Goal: Information Seeking & Learning: Check status

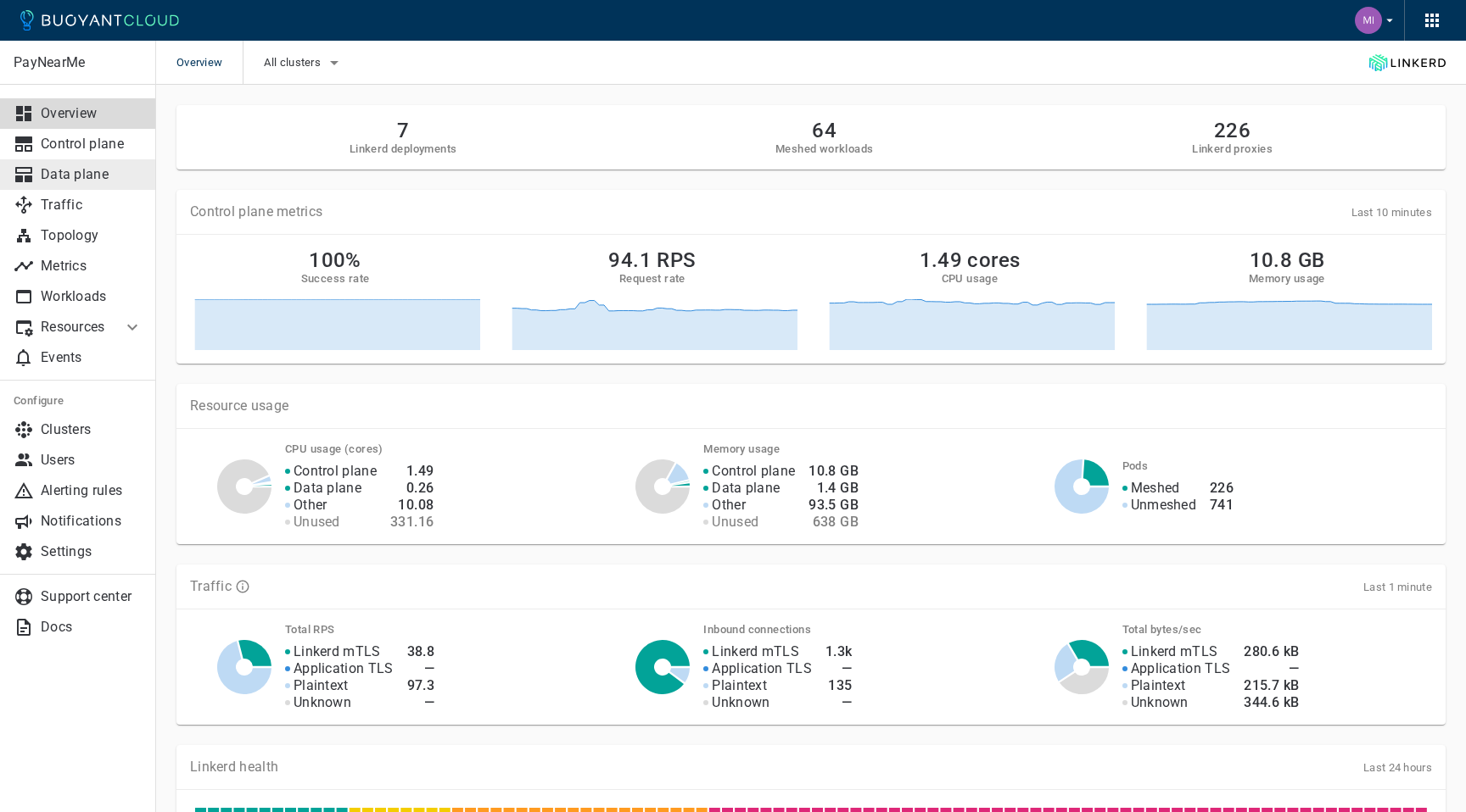
click at [87, 168] on p "Data plane" at bounding box center [91, 174] width 102 height 17
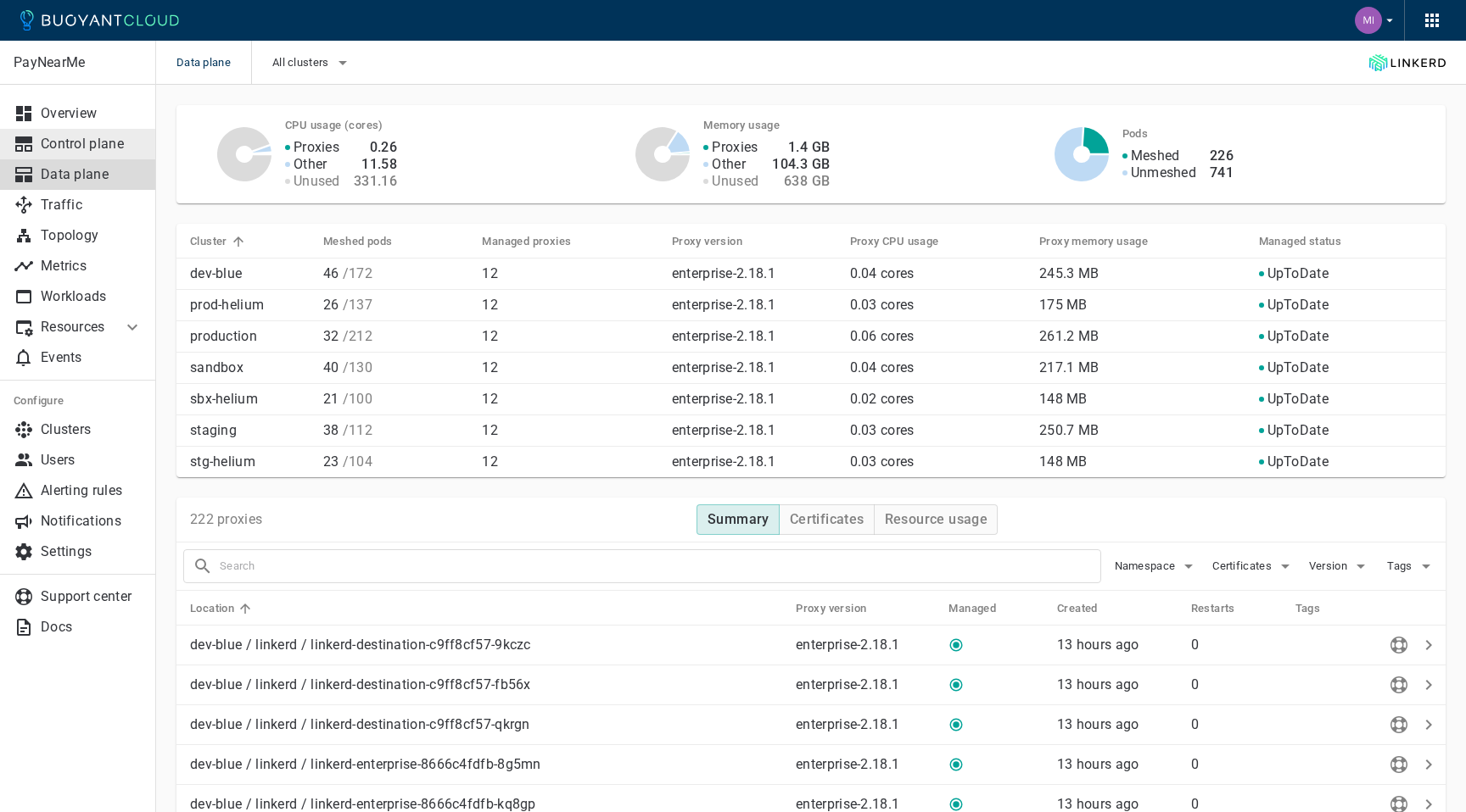
click at [109, 151] on p "Control plane" at bounding box center [91, 144] width 102 height 17
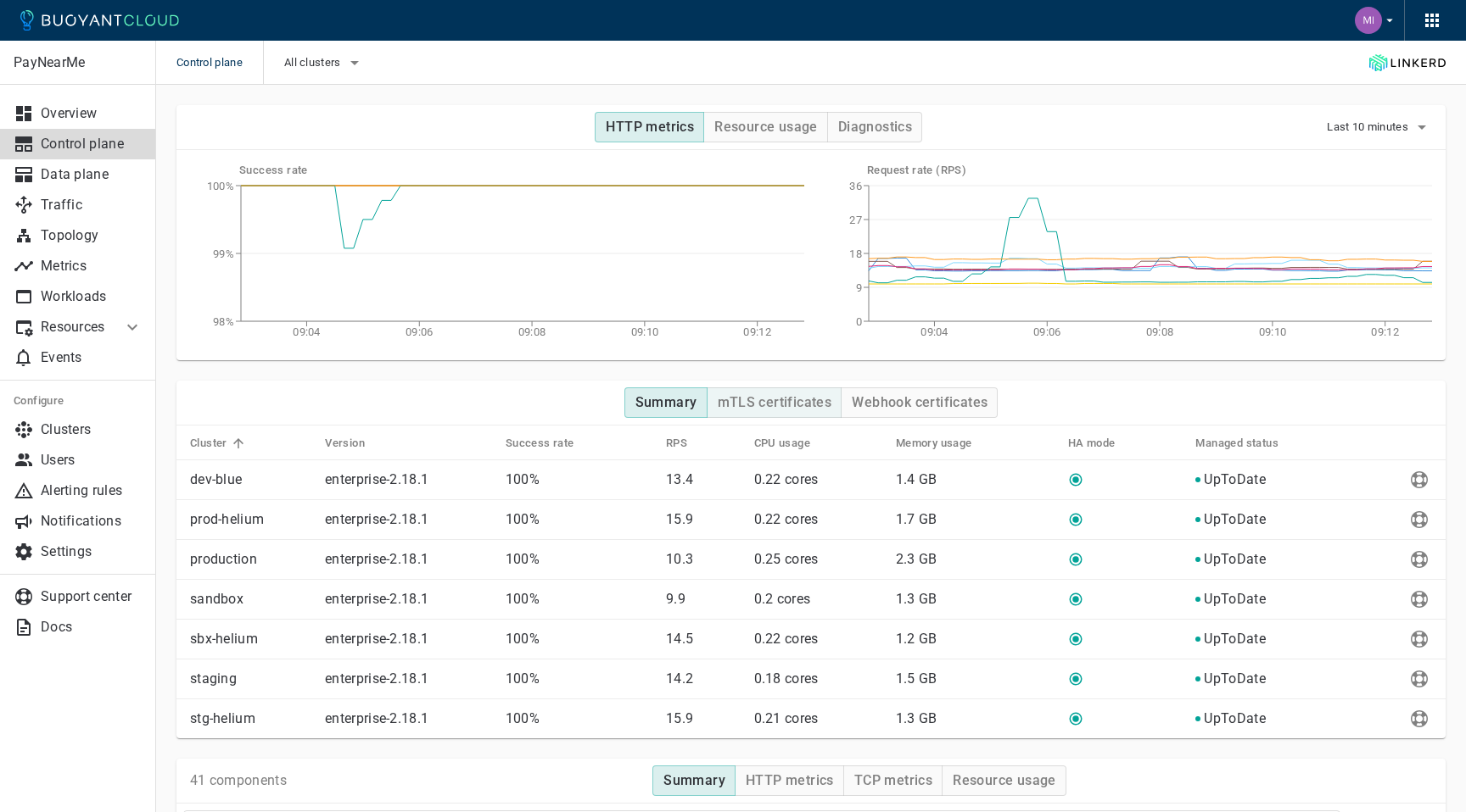
click at [778, 405] on h4 "mTLS certificates" at bounding box center [776, 402] width 115 height 17
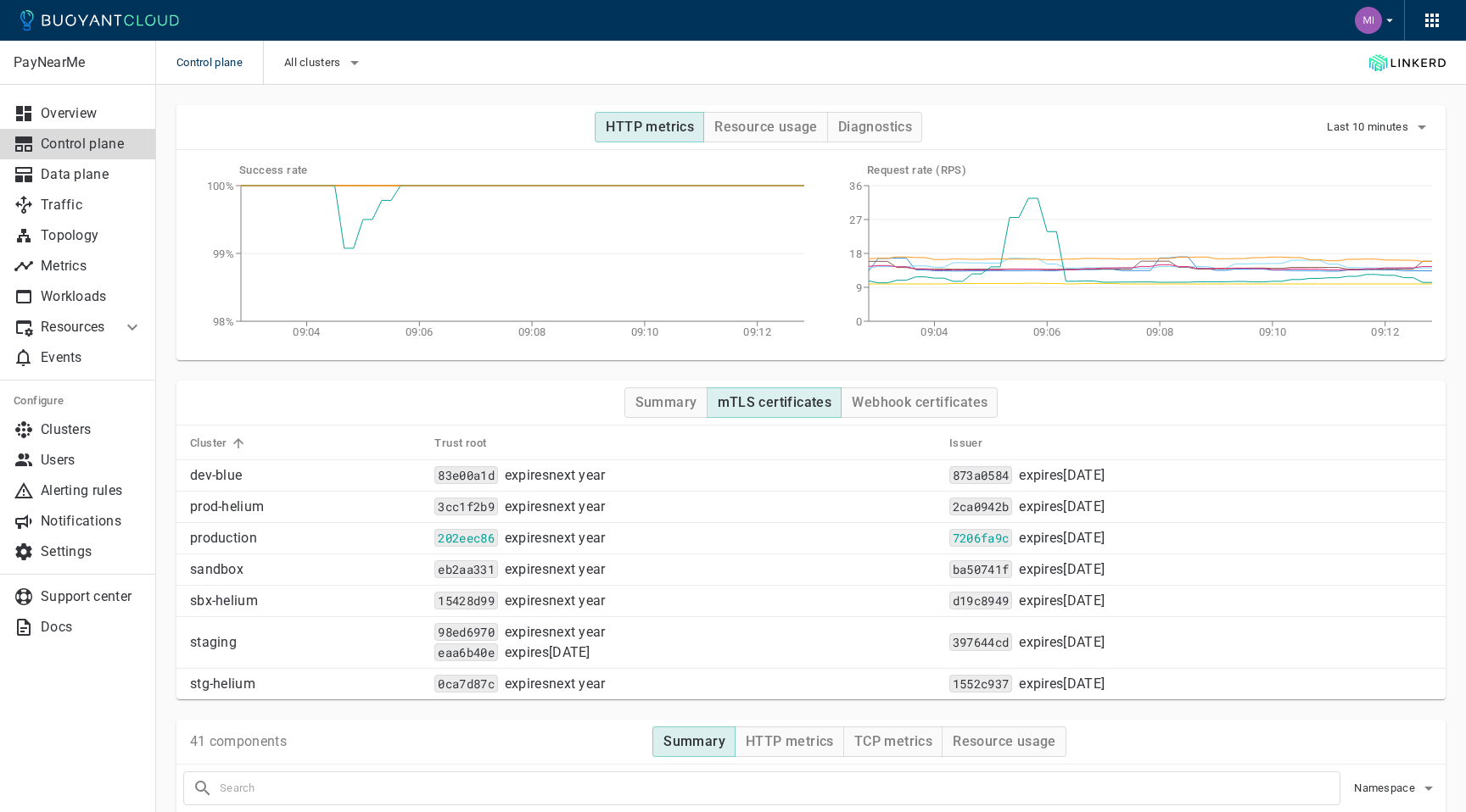
click at [235, 547] on p "production" at bounding box center [305, 538] width 231 height 17
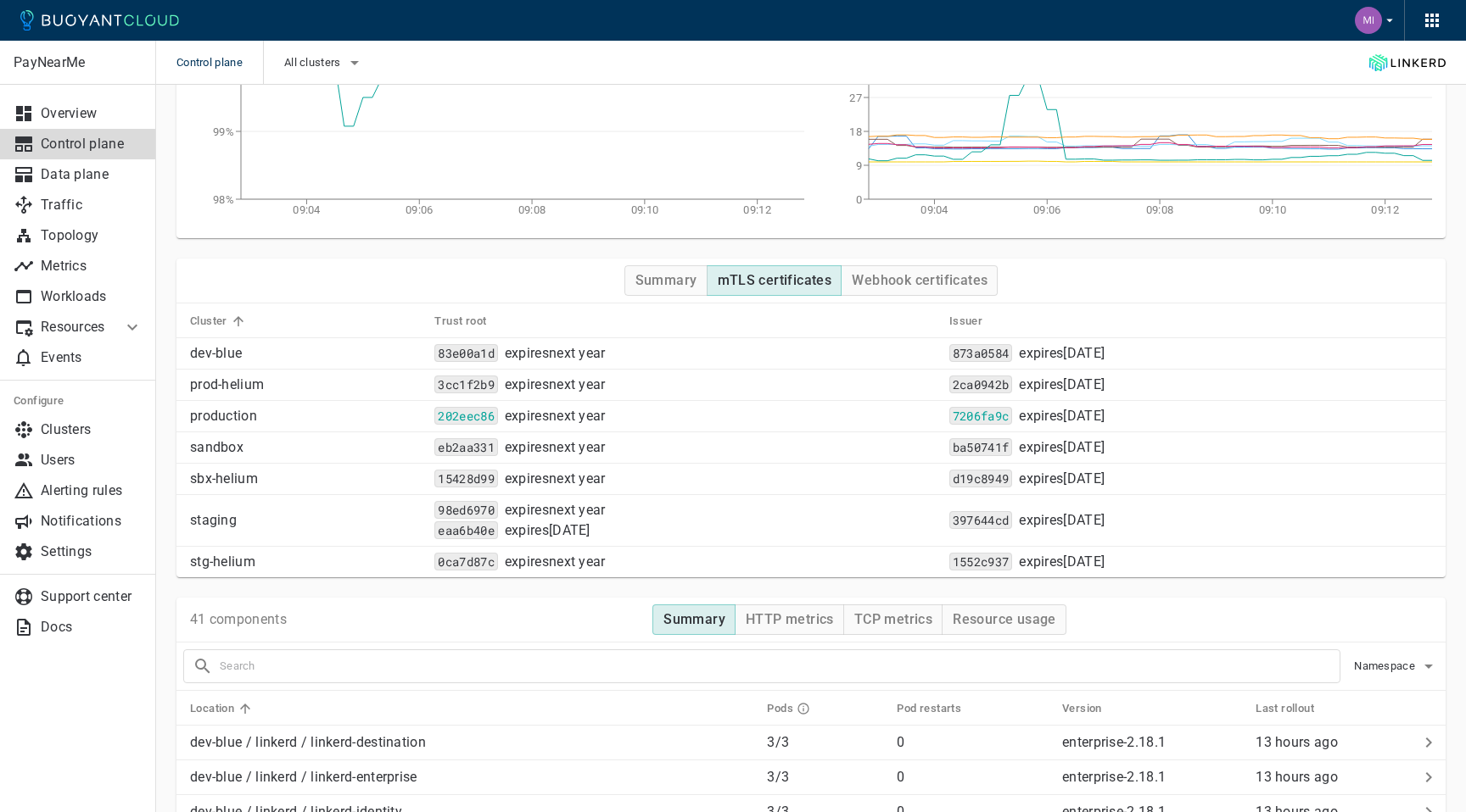
scroll to position [127, 0]
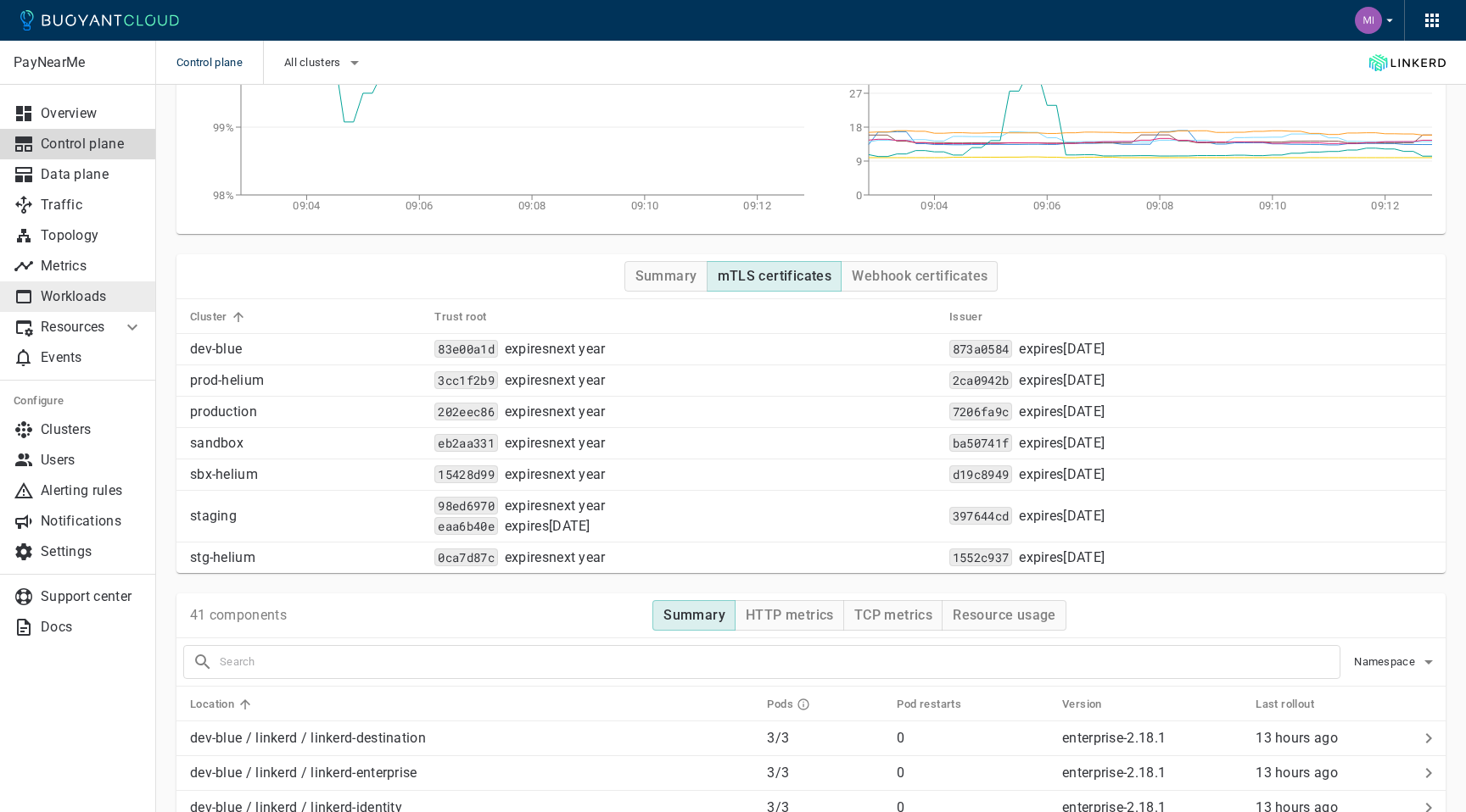
click at [65, 286] on link "Workloads" at bounding box center [78, 296] width 157 height 31
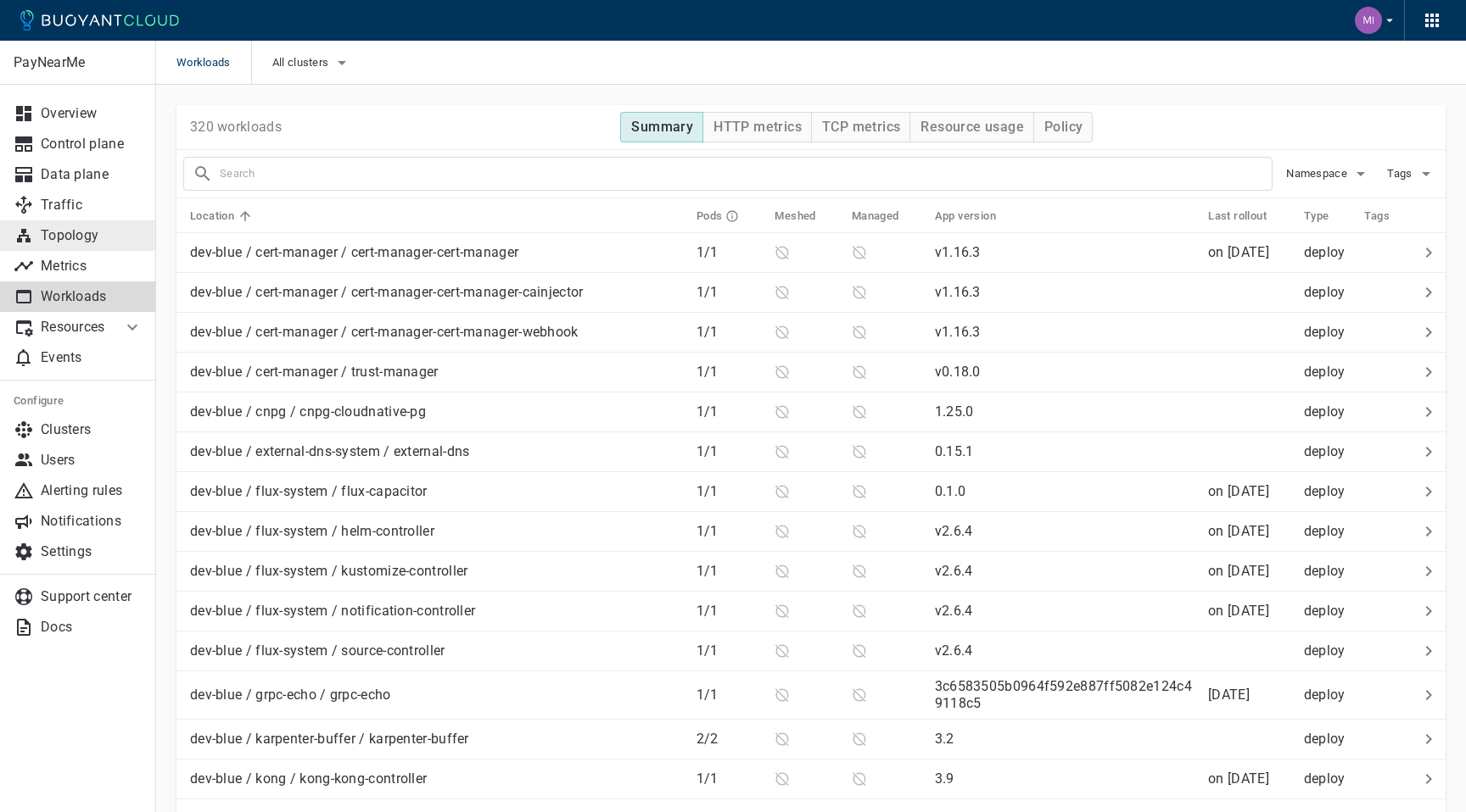
click at [74, 232] on p "Topology" at bounding box center [91, 236] width 102 height 17
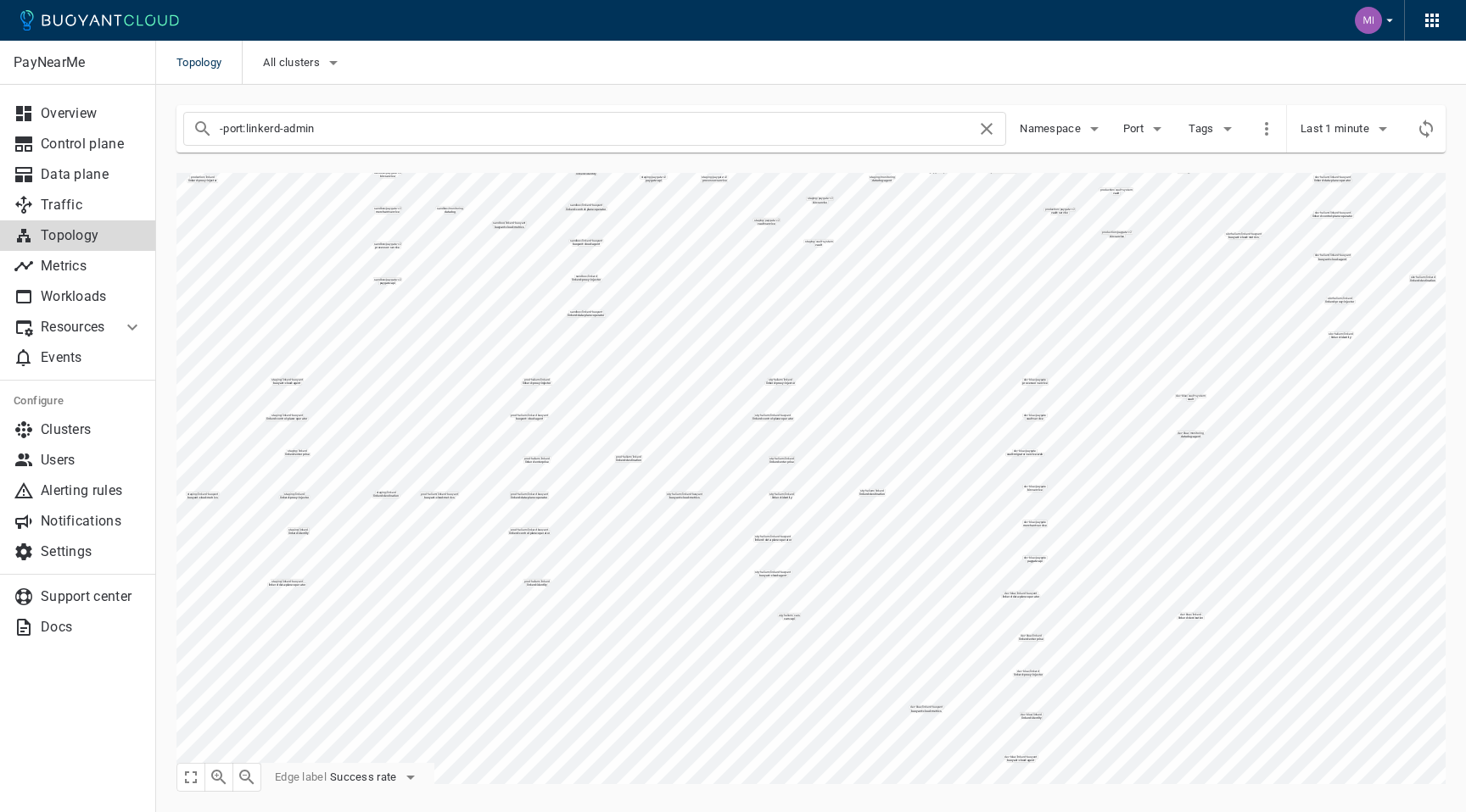
click at [71, 327] on p "Resources" at bounding box center [74, 327] width 68 height 17
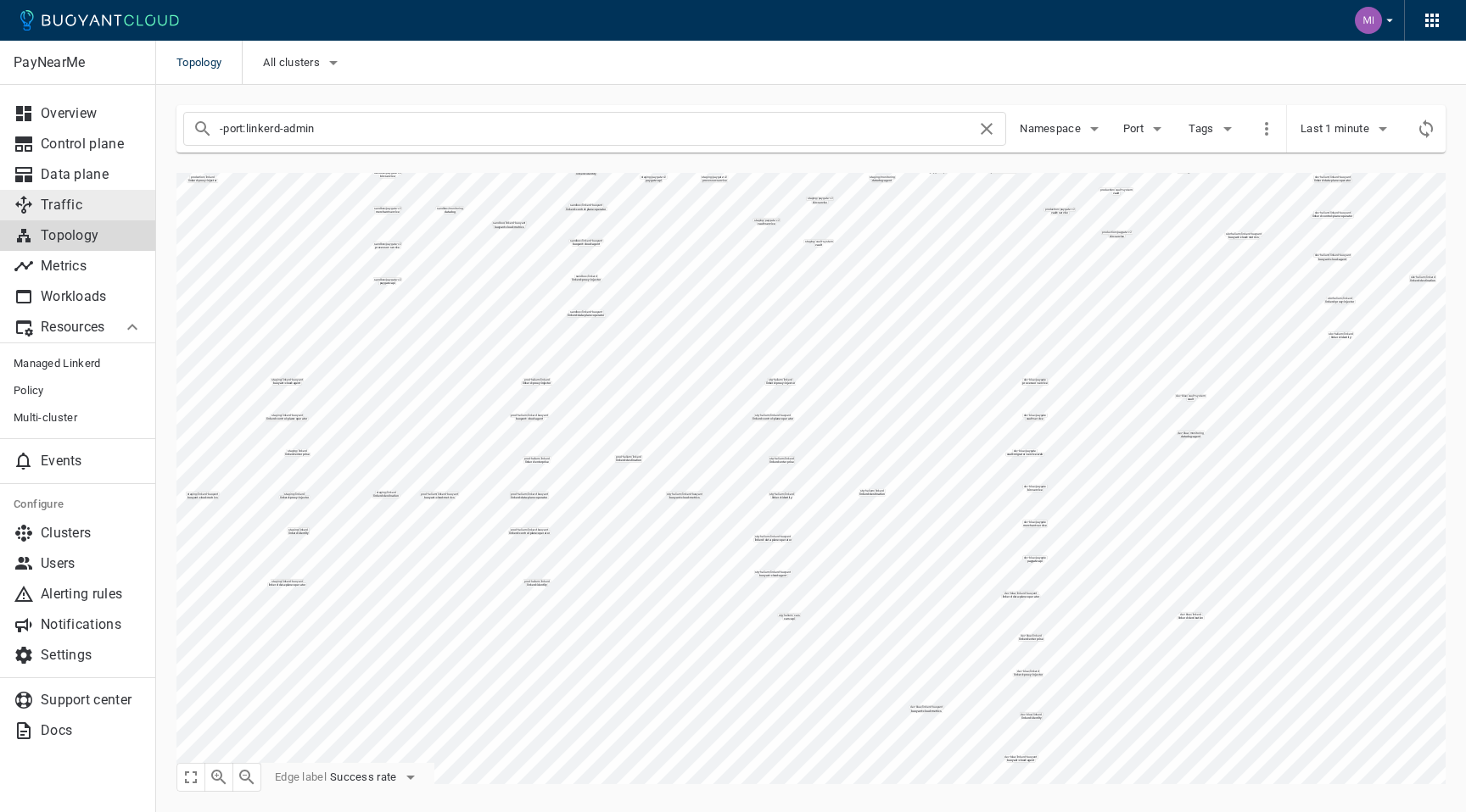
click at [84, 204] on p "Traffic" at bounding box center [91, 205] width 102 height 17
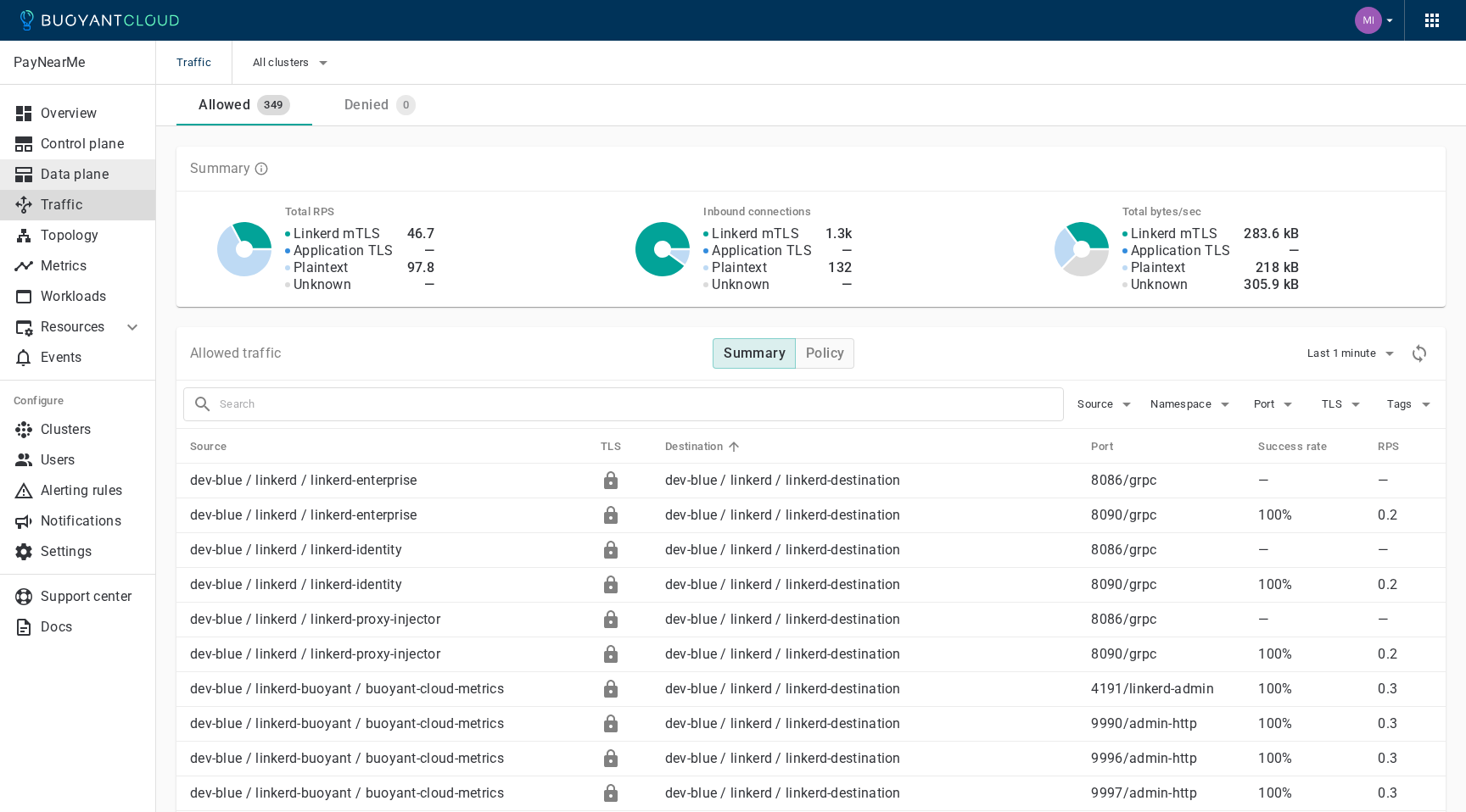
click at [100, 169] on p "Data plane" at bounding box center [91, 174] width 102 height 17
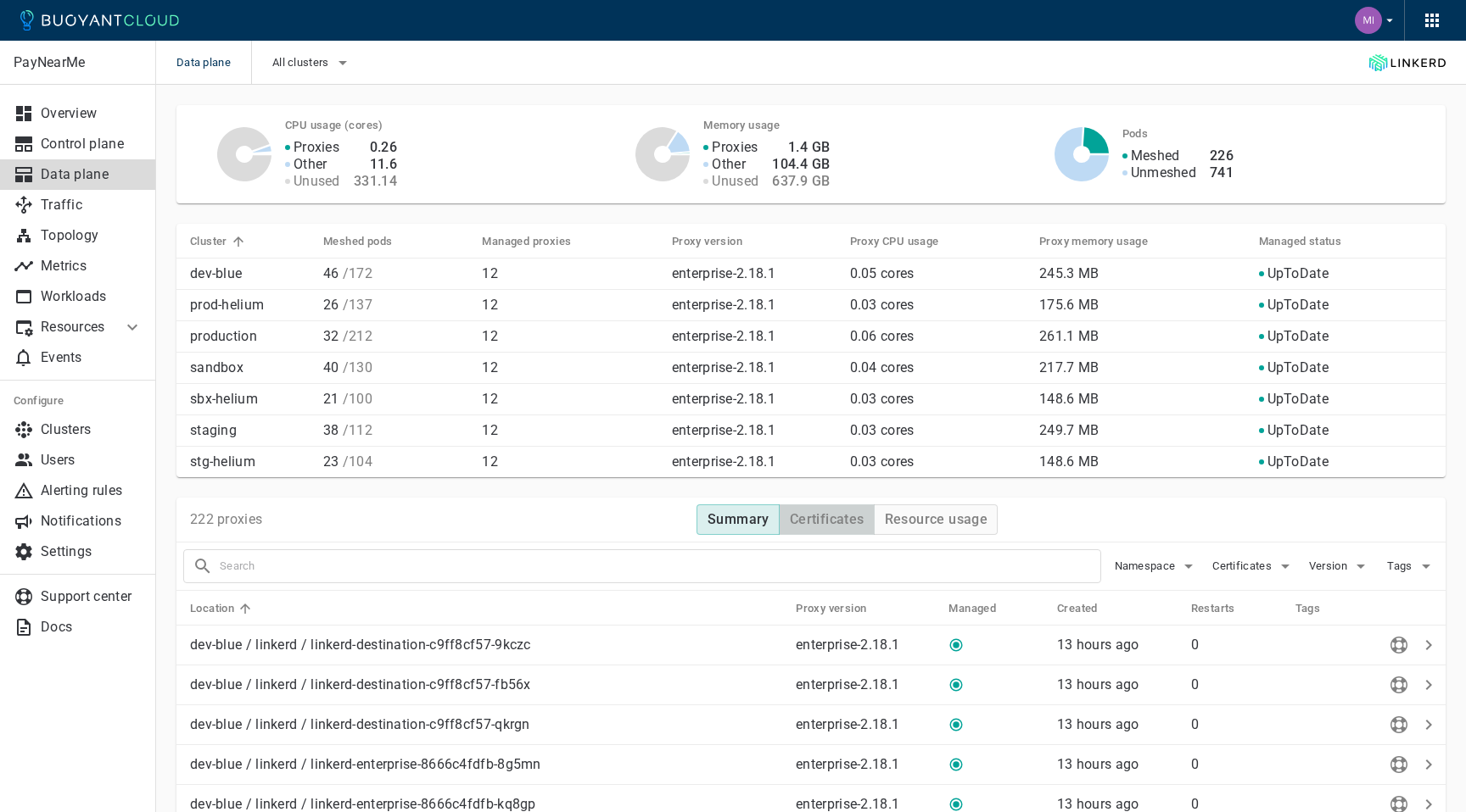
click at [830, 524] on h4 "Certificates" at bounding box center [826, 519] width 74 height 17
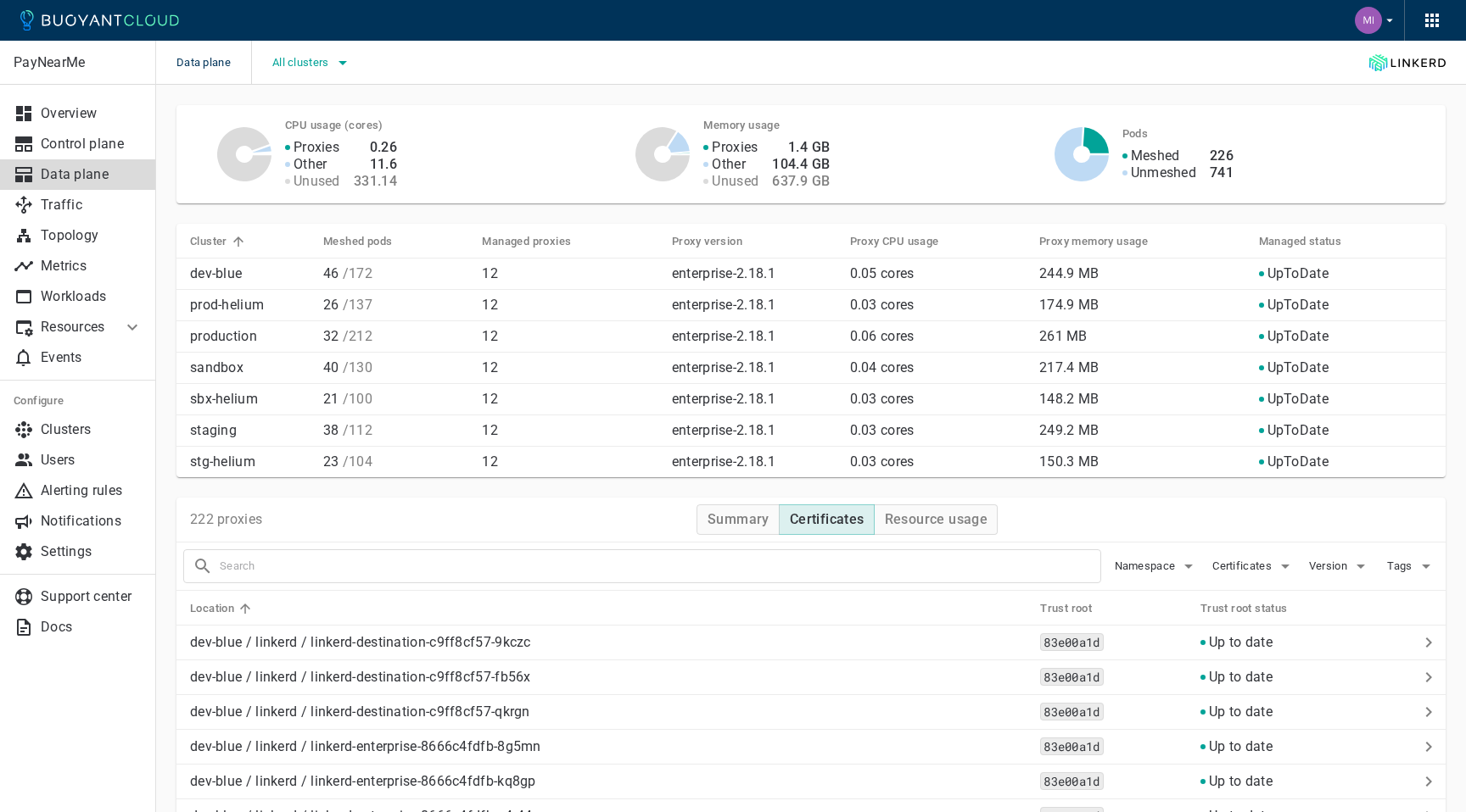
click at [313, 56] on span "All clusters" at bounding box center [302, 63] width 60 height 14
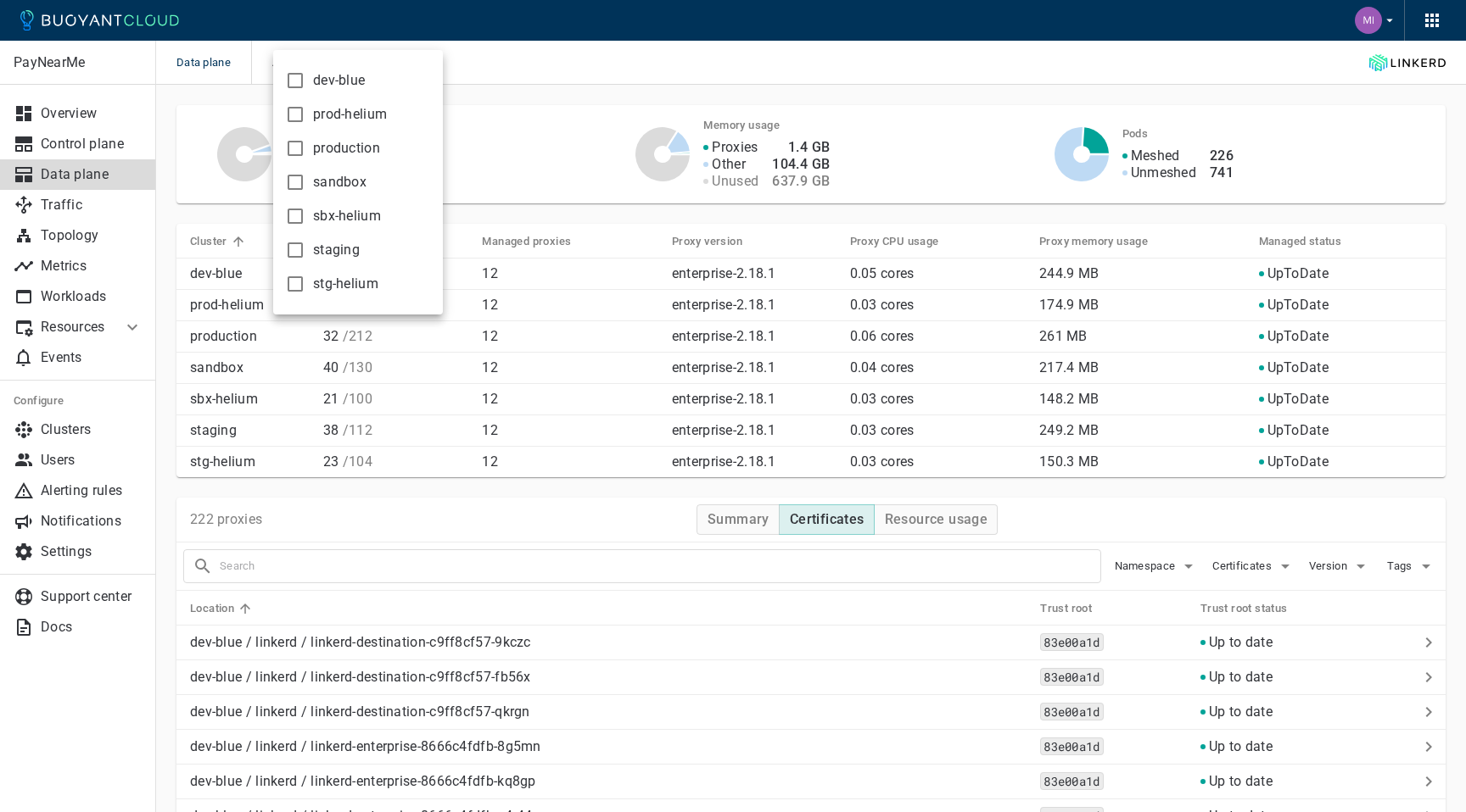
click at [311, 144] on label "production" at bounding box center [329, 149] width 103 height 34
click at [305, 144] on input "production" at bounding box center [295, 149] width 21 height 21
checkbox input "true"
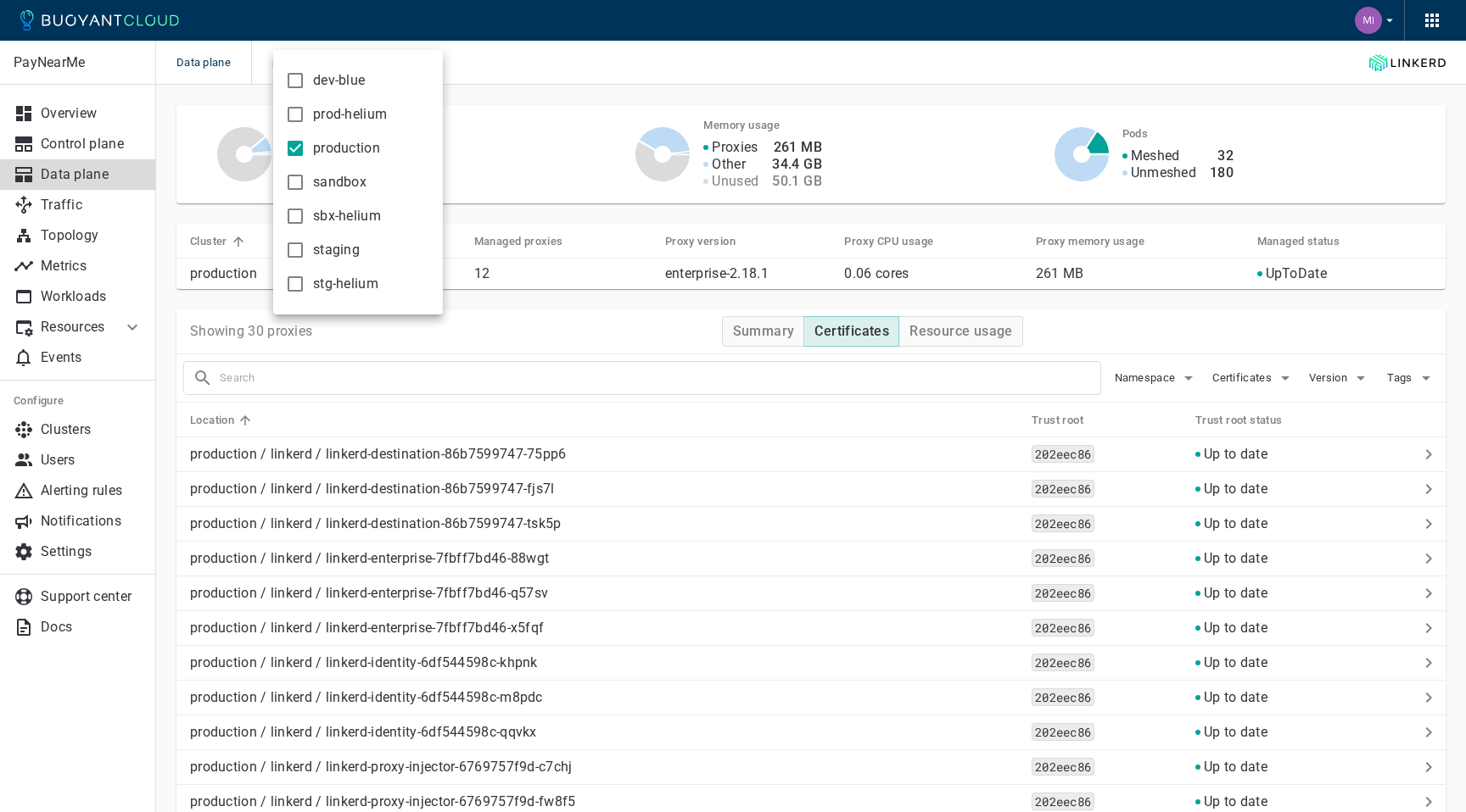
click at [706, 72] on div at bounding box center [733, 406] width 1466 height 812
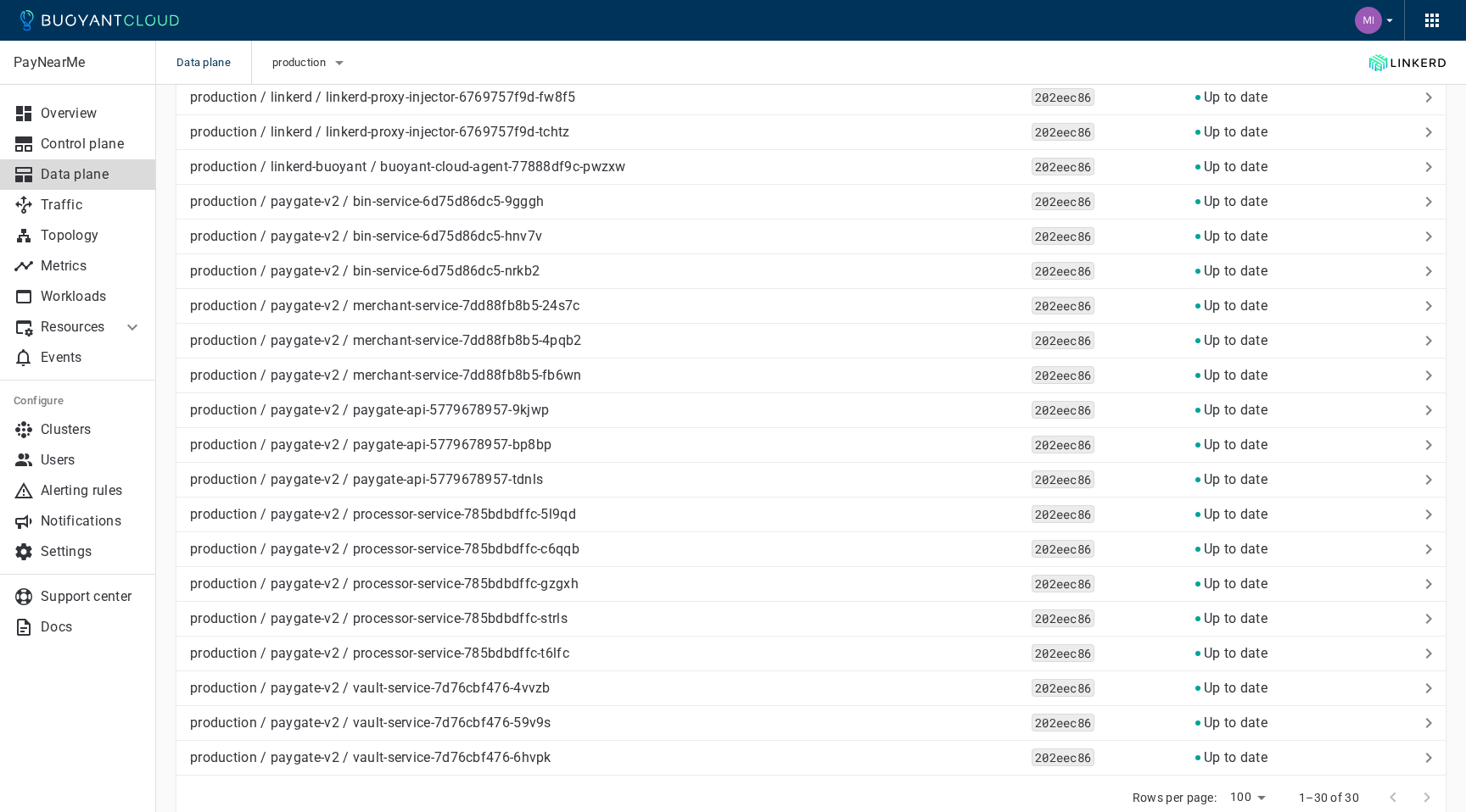
scroll to position [780, 0]
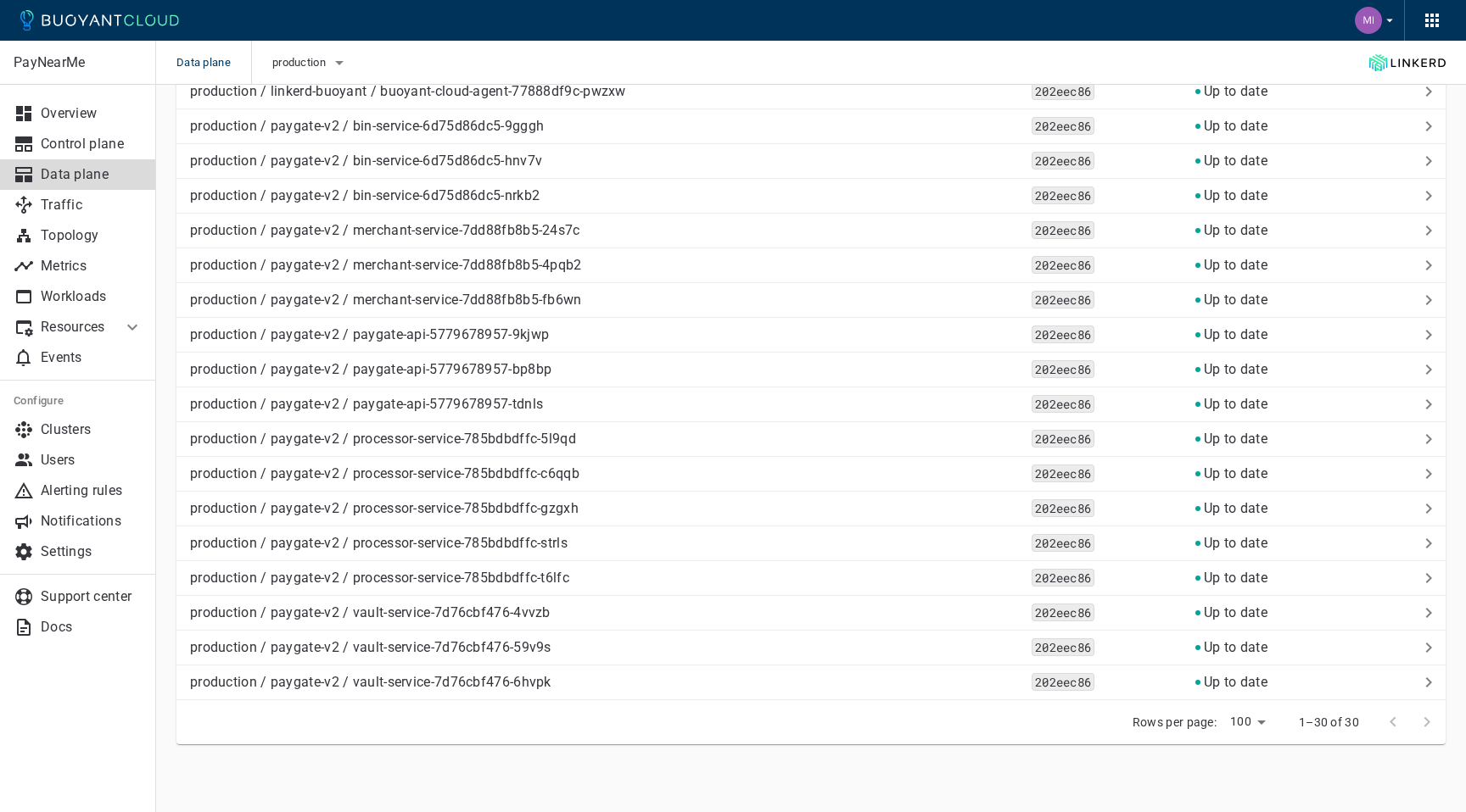
click at [1422, 718] on div at bounding box center [1410, 723] width 68 height 34
click at [1427, 727] on div at bounding box center [1410, 723] width 68 height 34
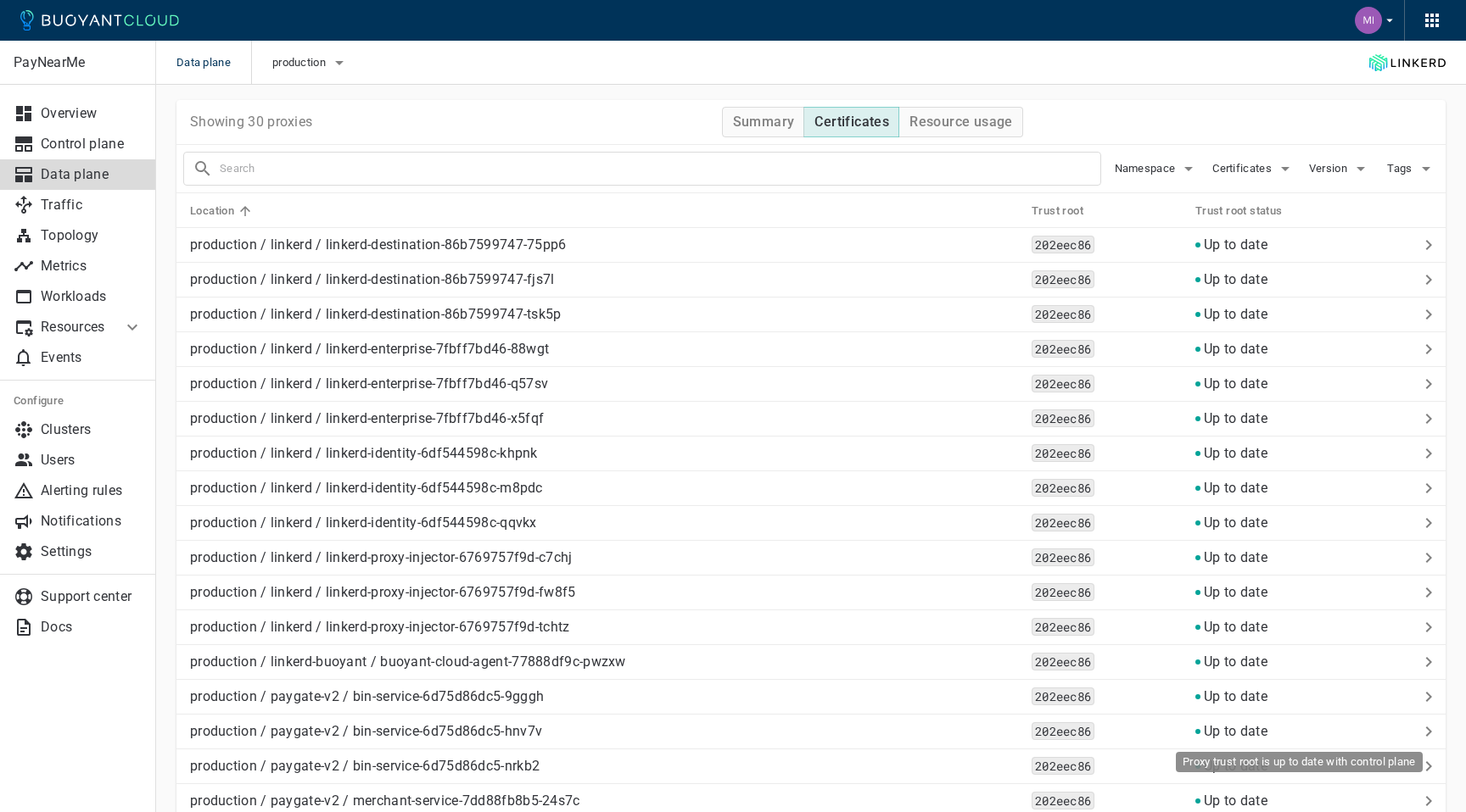
scroll to position [0, 0]
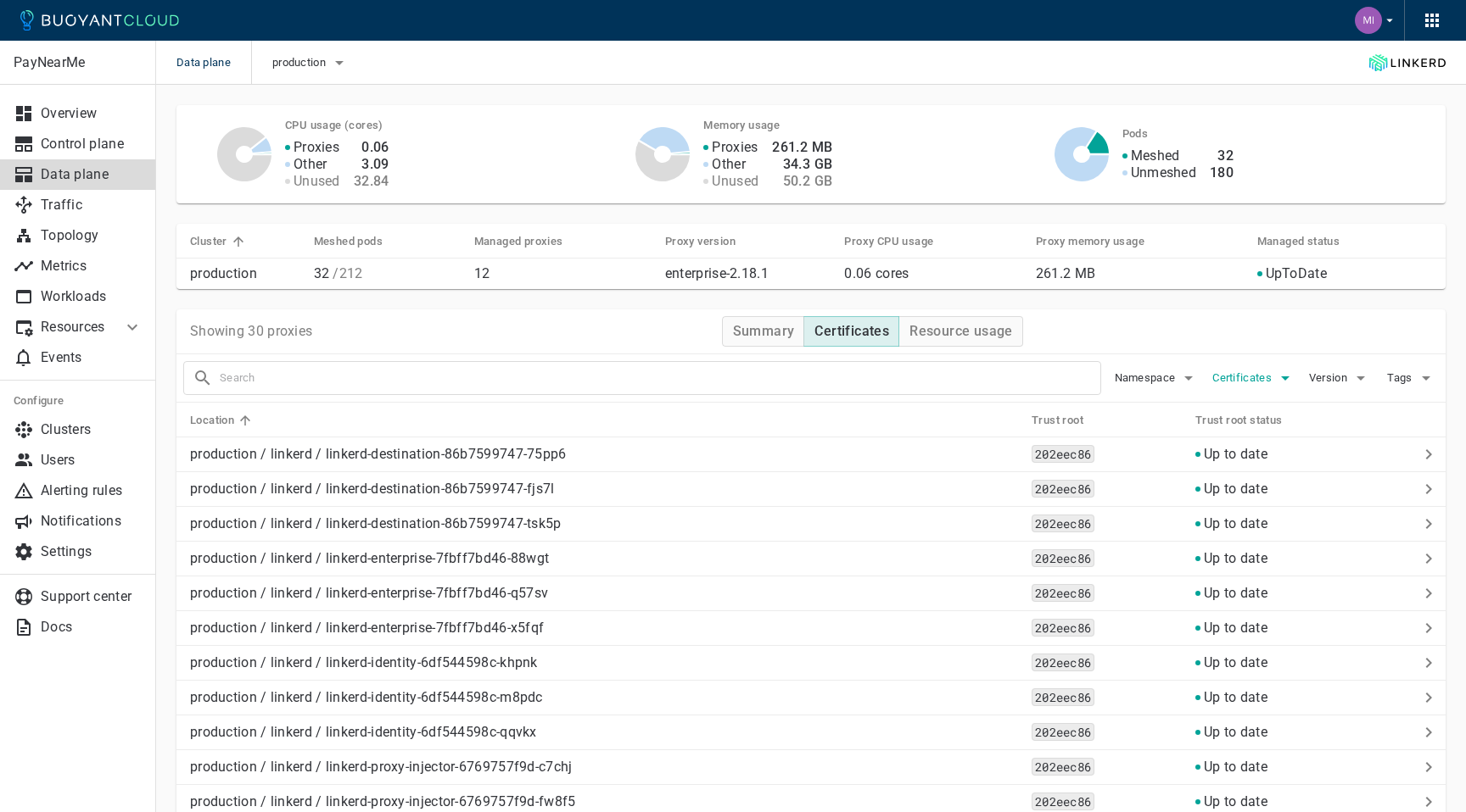
click at [1251, 378] on span "Certificates" at bounding box center [1243, 378] width 62 height 14
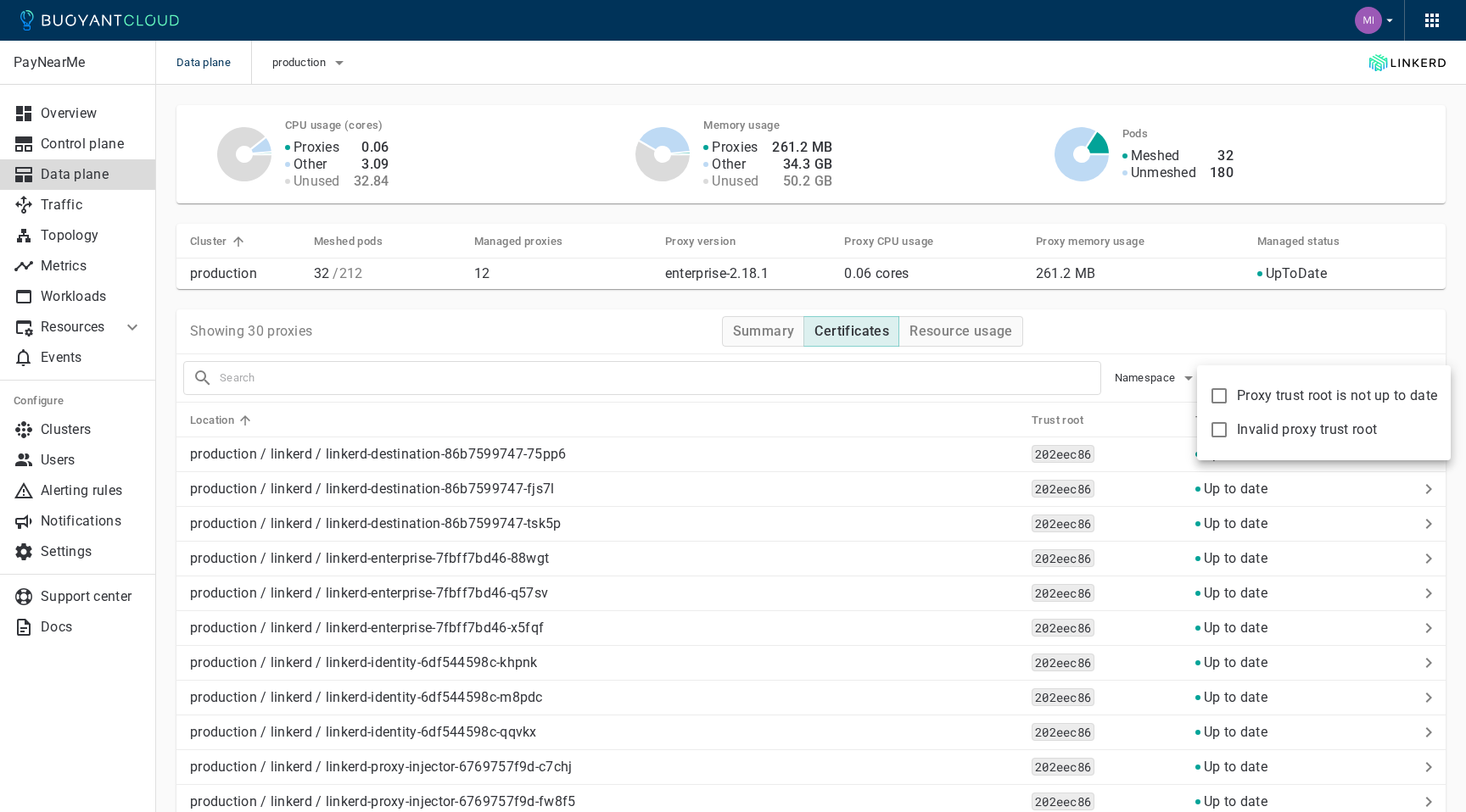
click at [1259, 344] on div at bounding box center [733, 406] width 1466 height 812
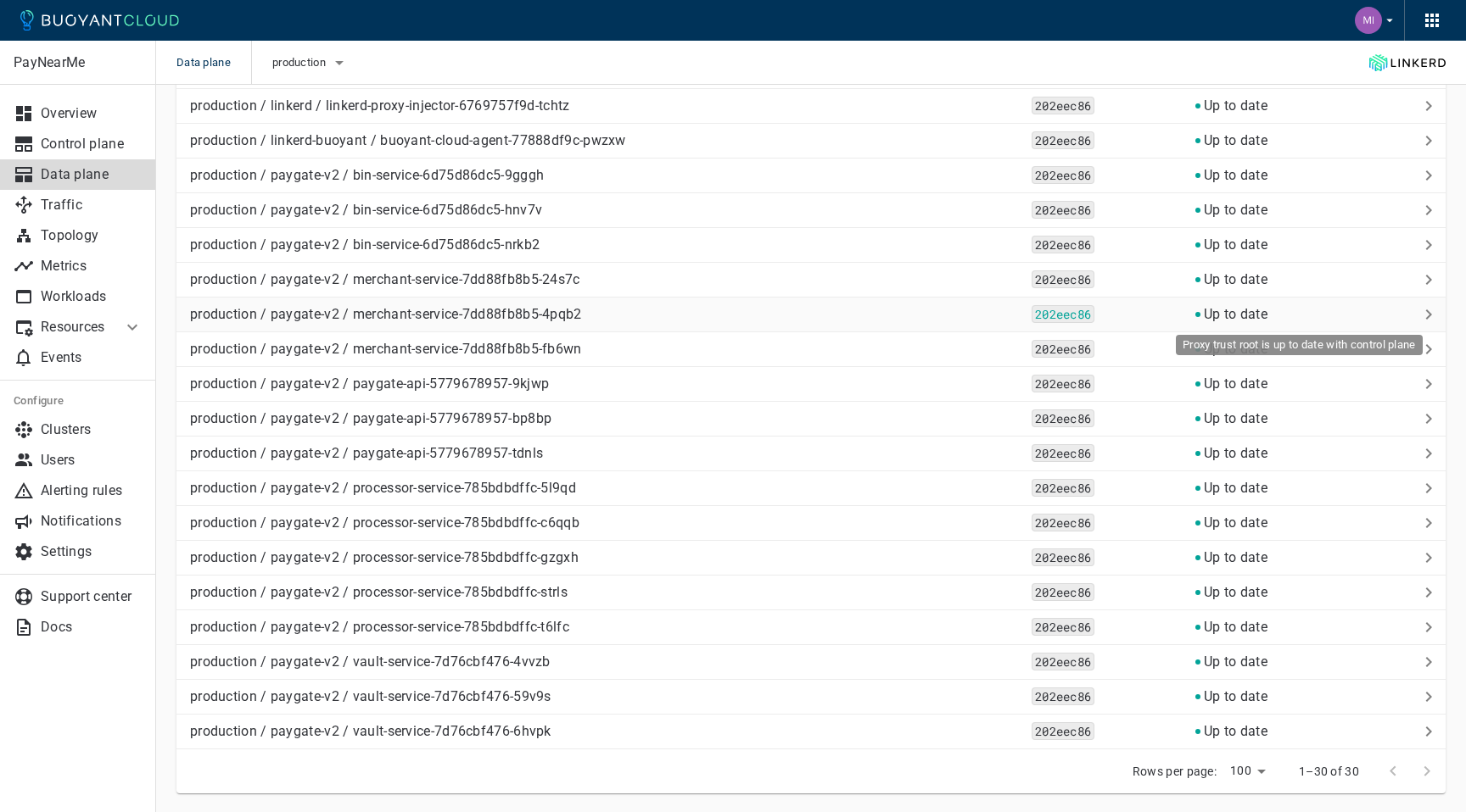
scroll to position [780, 0]
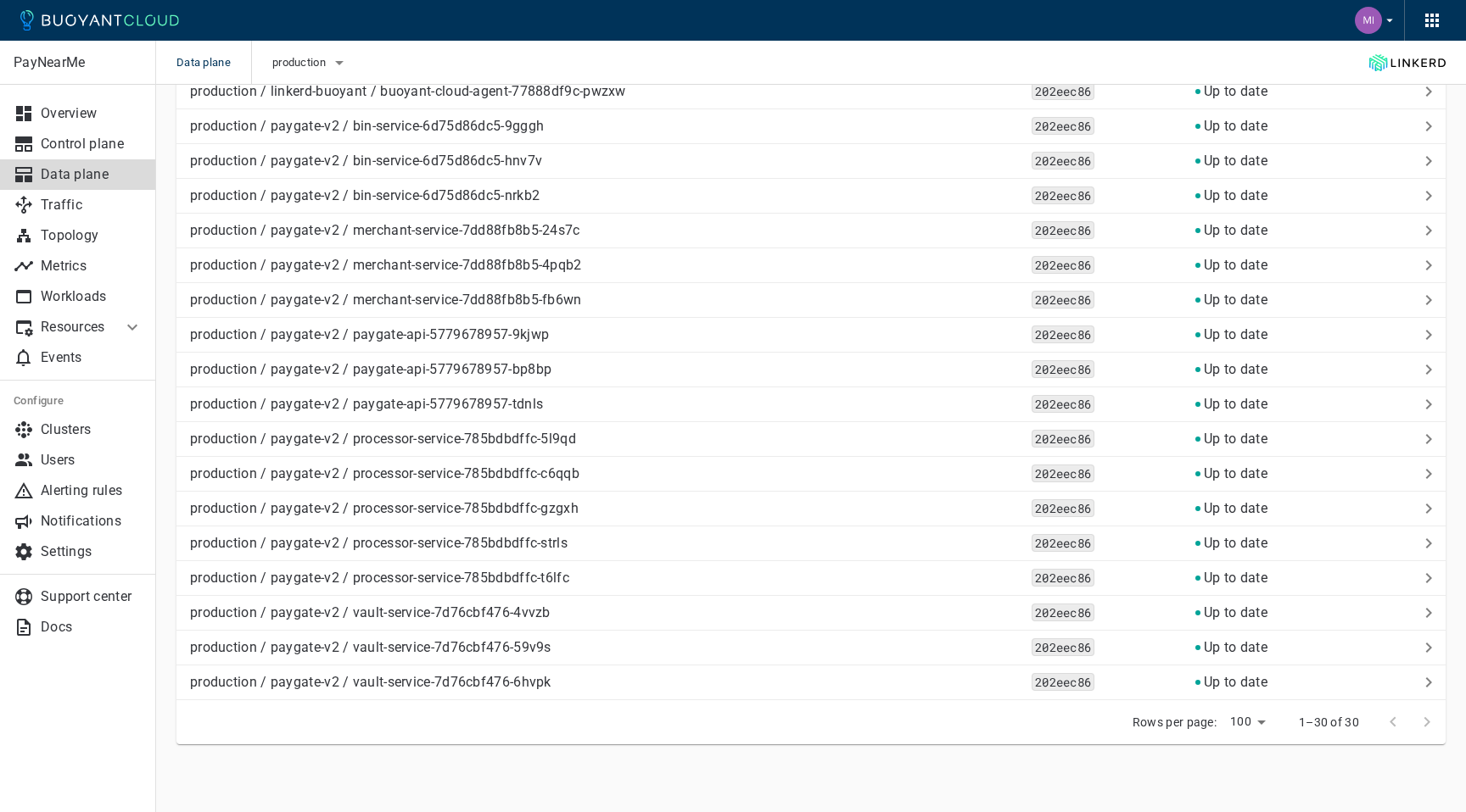
click at [1426, 719] on div at bounding box center [1410, 723] width 68 height 34
click at [1390, 725] on div at bounding box center [1410, 723] width 68 height 34
click at [1247, 724] on body "Data plane production PayNearMe Overview Control plane Data plane Traffic Topol…" at bounding box center [733, 16] width 1466 height 1592
click at [1253, 774] on li "500" at bounding box center [1246, 776] width 51 height 31
type input "500"
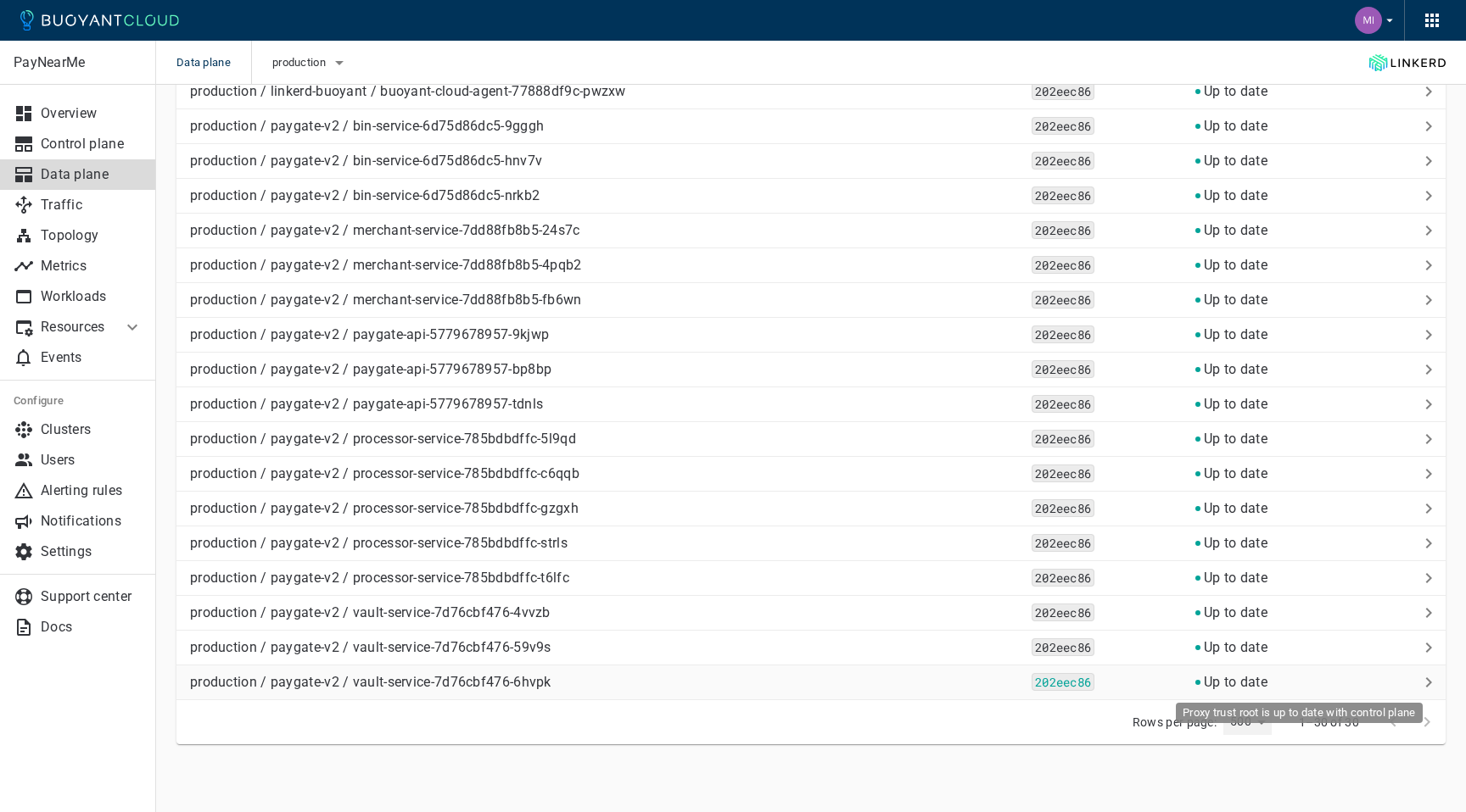
scroll to position [762, 0]
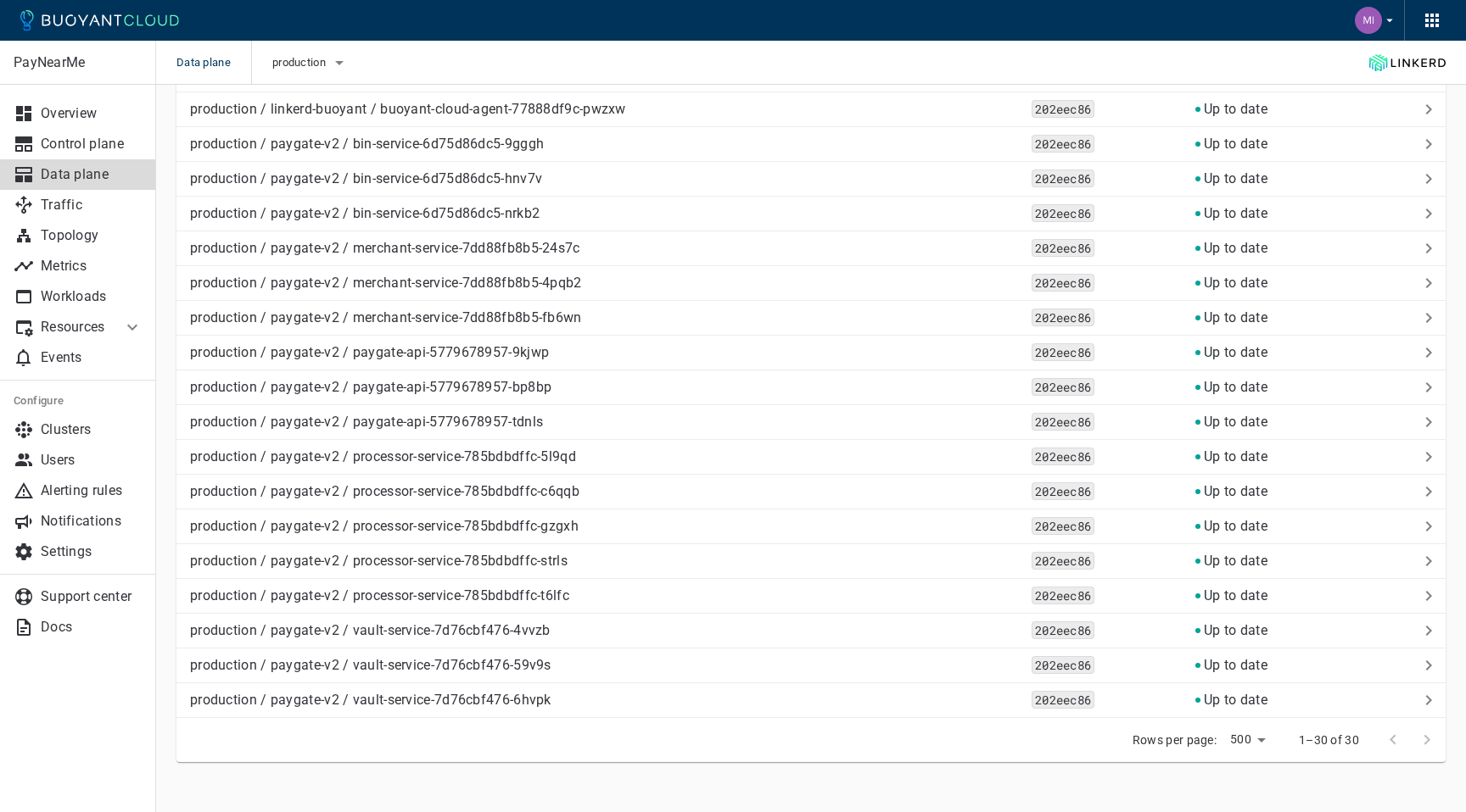
click at [1149, 45] on div "Data plane production" at bounding box center [811, 62] width 1309 height 45
click at [99, 487] on p "Alerting rules" at bounding box center [91, 490] width 102 height 17
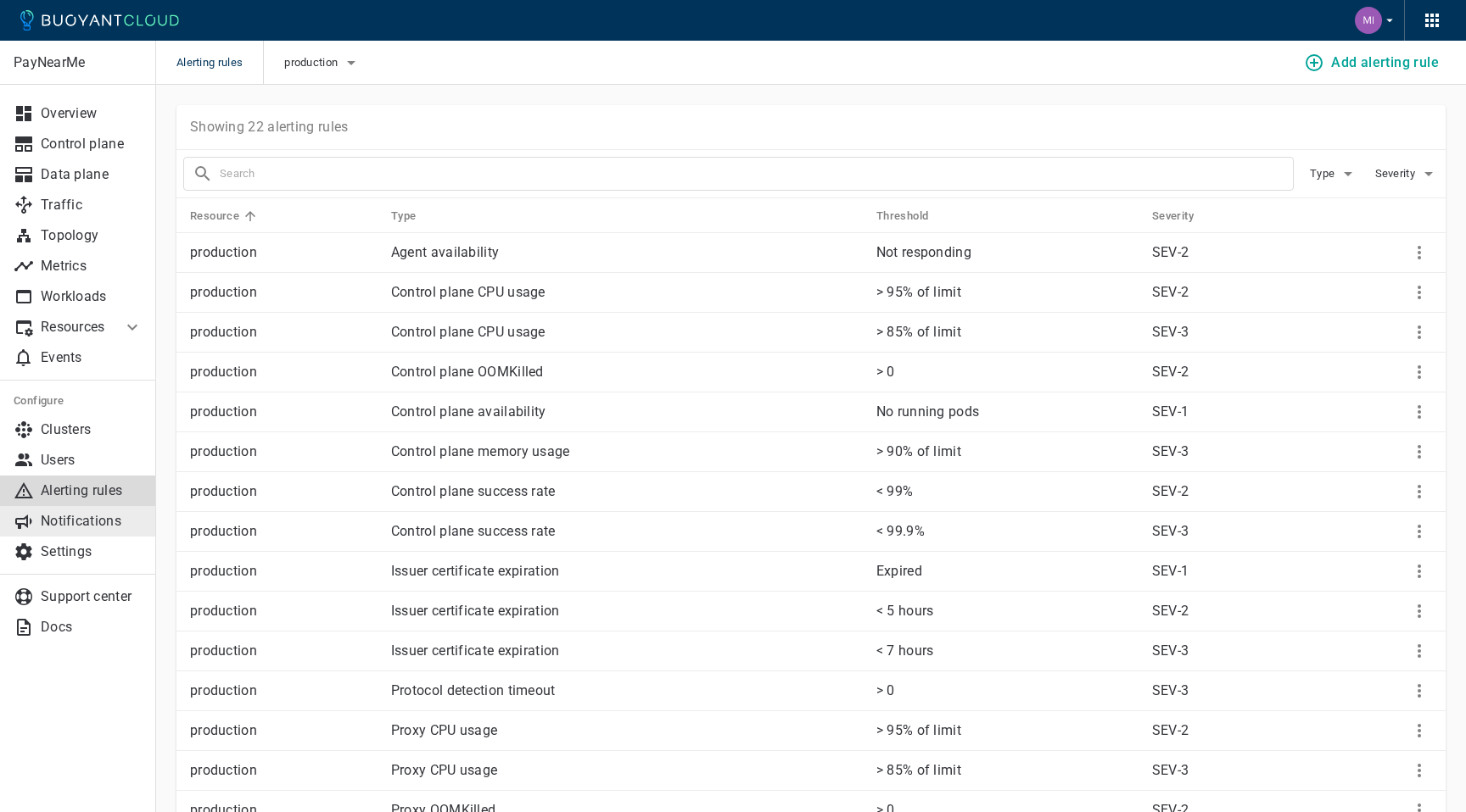
click at [97, 515] on p "Notifications" at bounding box center [91, 521] width 102 height 17
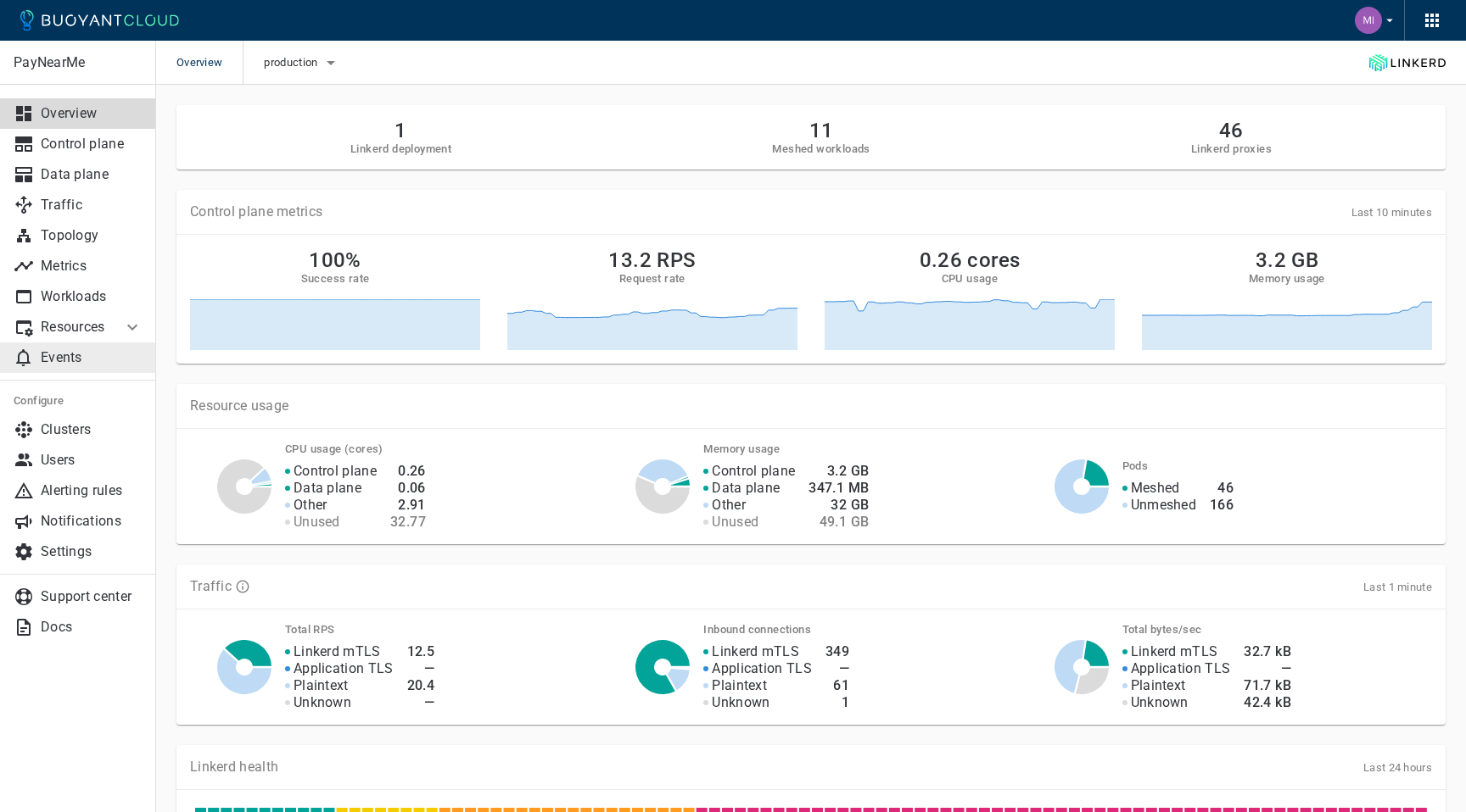
click at [78, 351] on p "Events" at bounding box center [91, 357] width 102 height 17
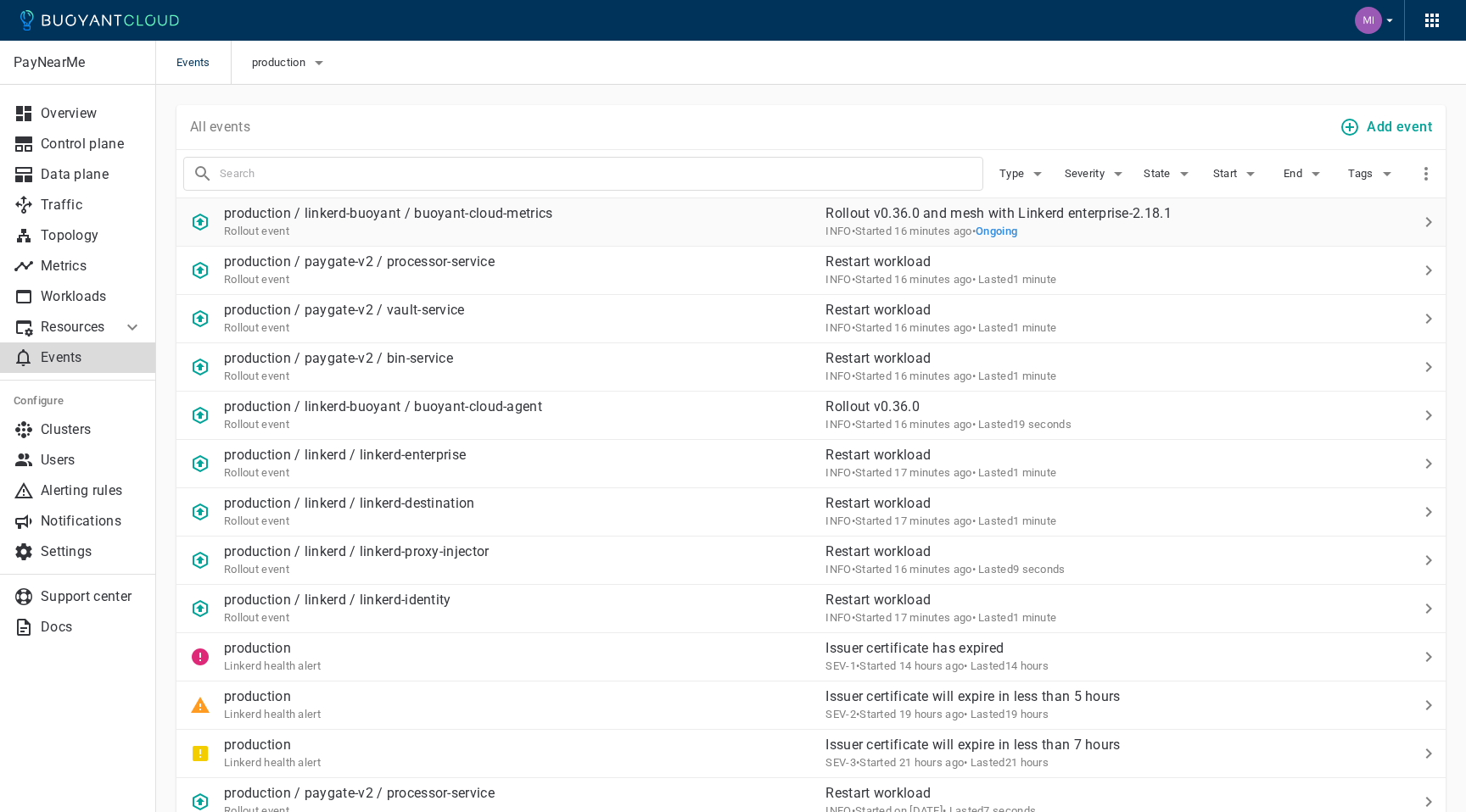
click at [527, 221] on p "production / linkerd-buoyant / buoyant-cloud-metrics" at bounding box center [388, 213] width 329 height 17
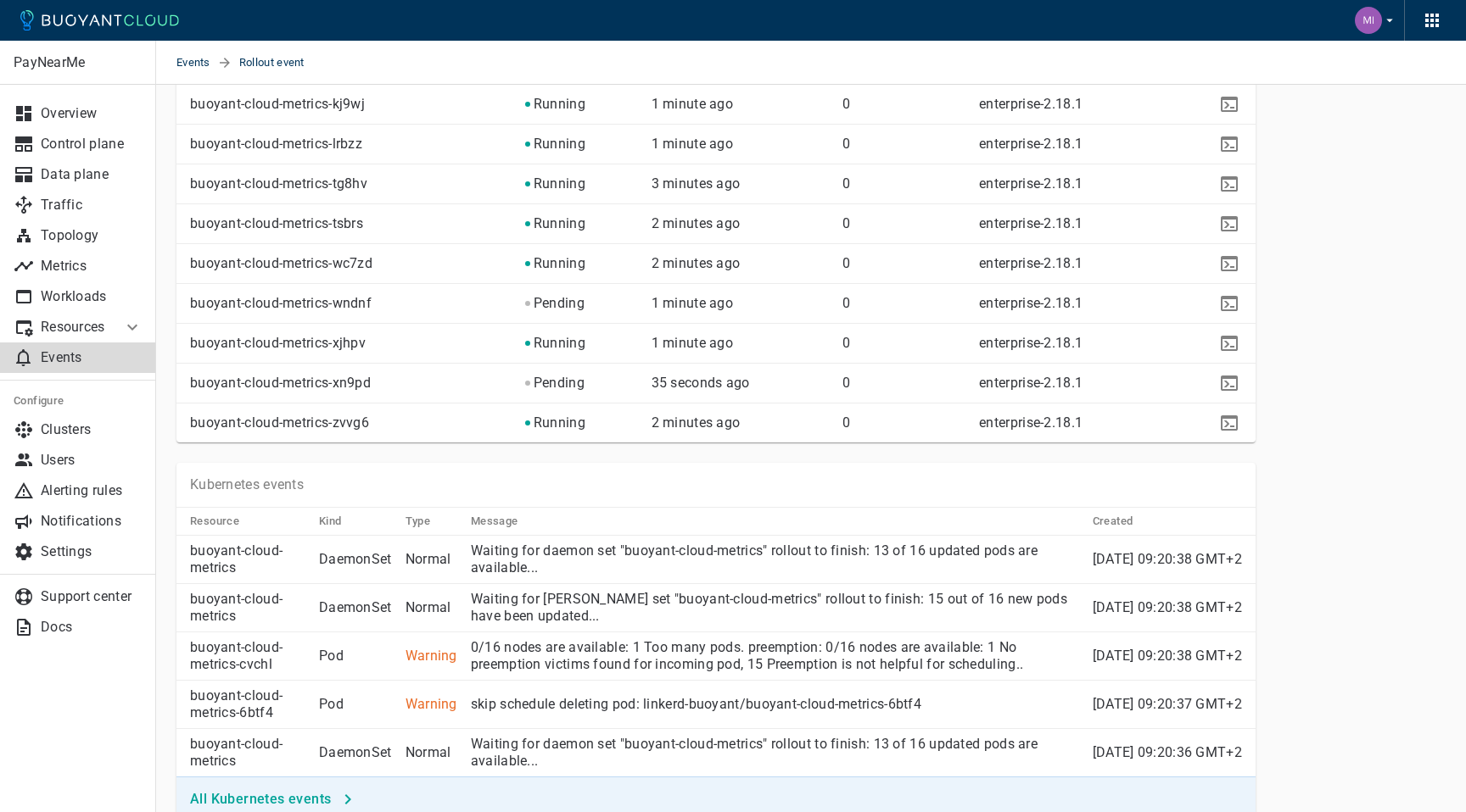
scroll to position [712, 0]
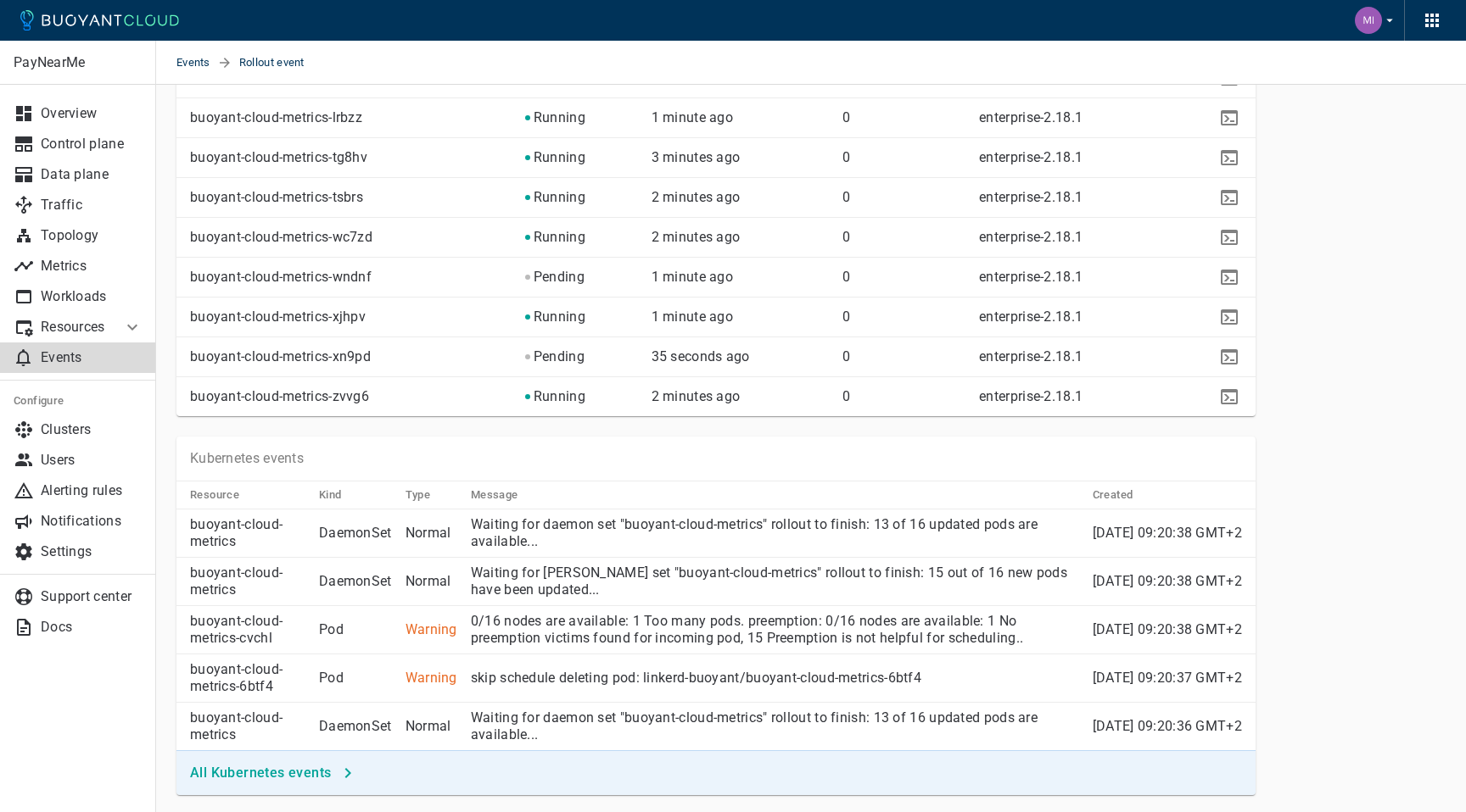
click at [735, 643] on p "0/16 nodes are available: 1 Too many pods. preemption: 0/16 nodes are available…" at bounding box center [775, 630] width 608 height 34
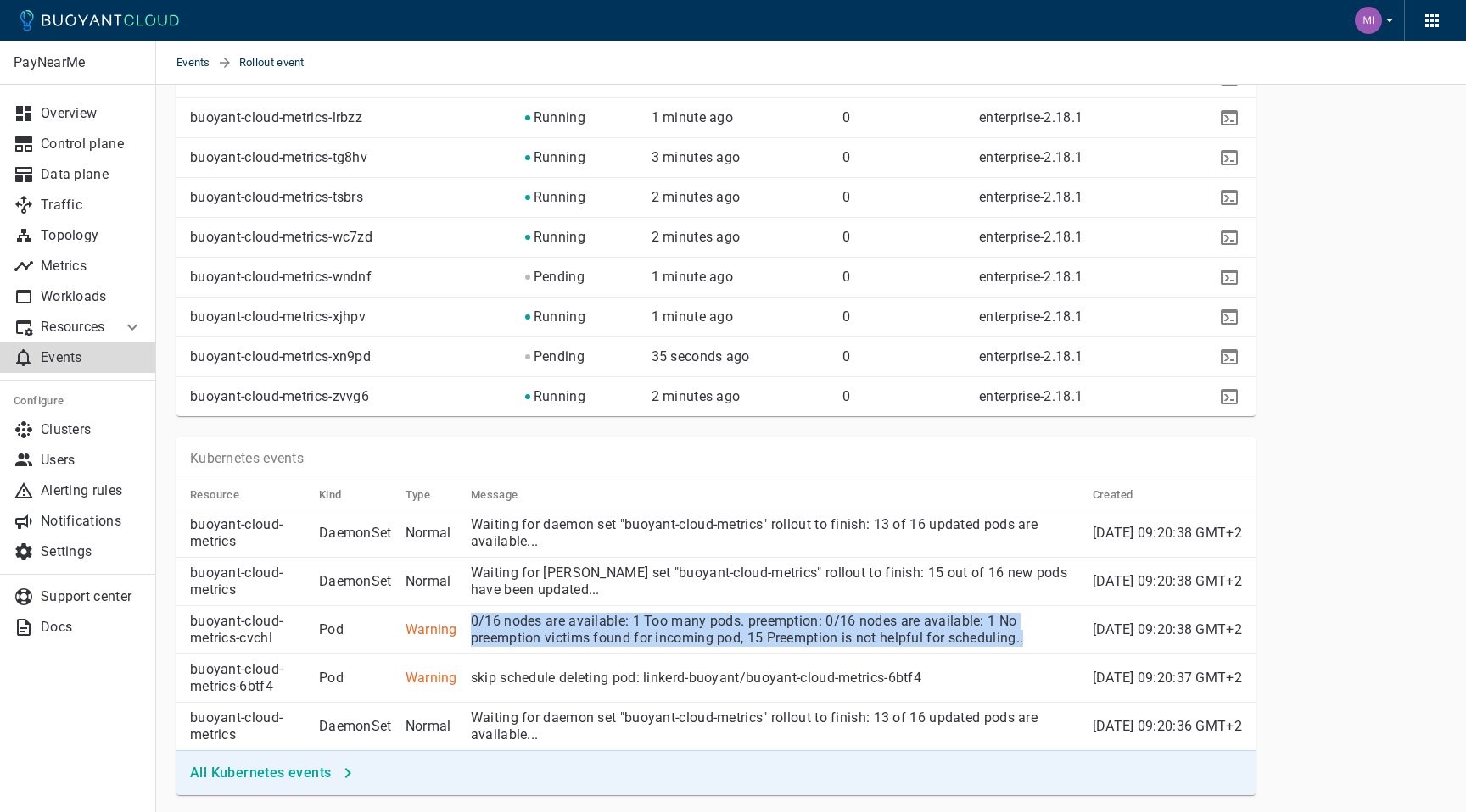
click at [735, 643] on p "0/16 nodes are available: 1 Too many pods. preemption: 0/16 nodes are available…" at bounding box center [775, 630] width 608 height 34
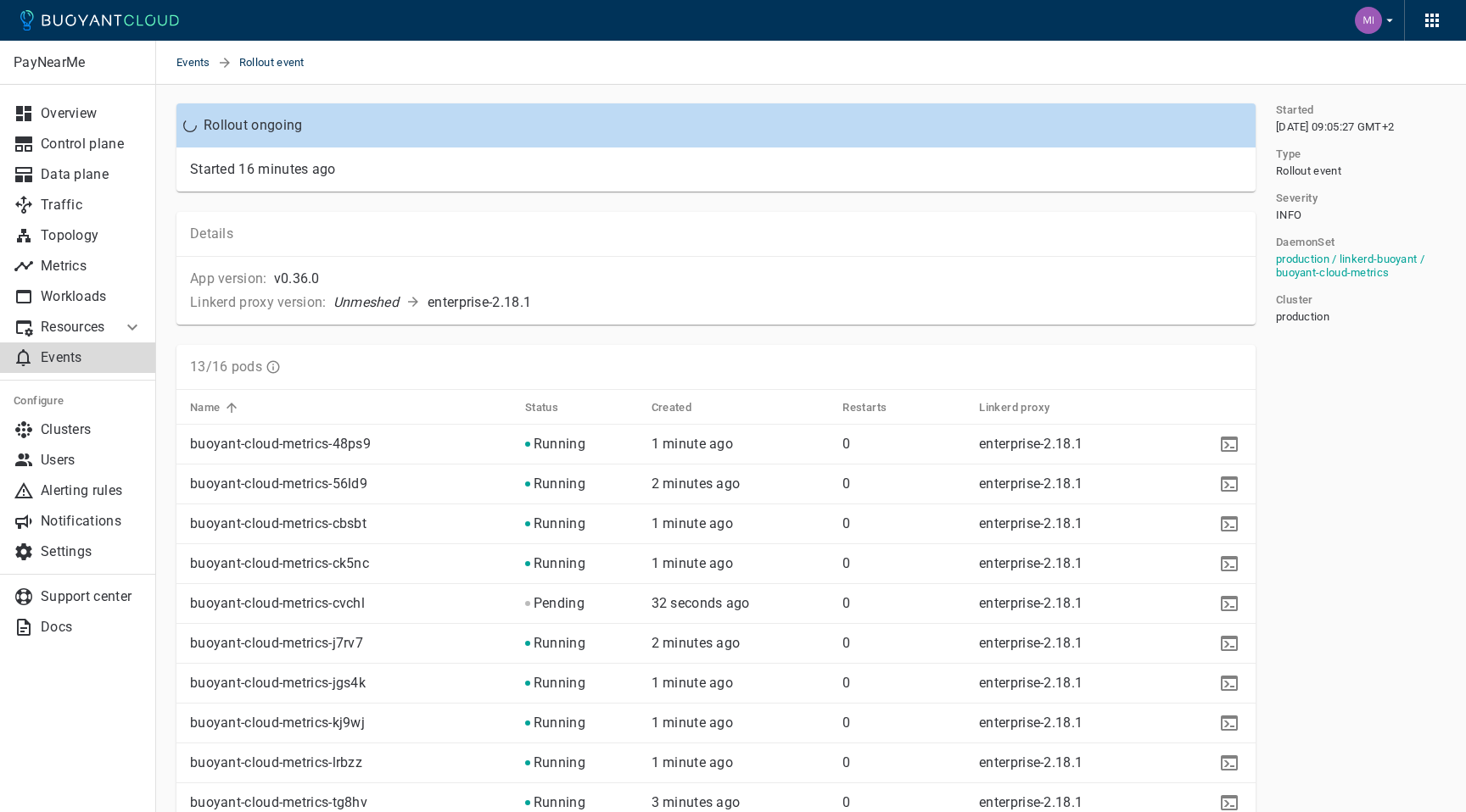
scroll to position [33, 0]
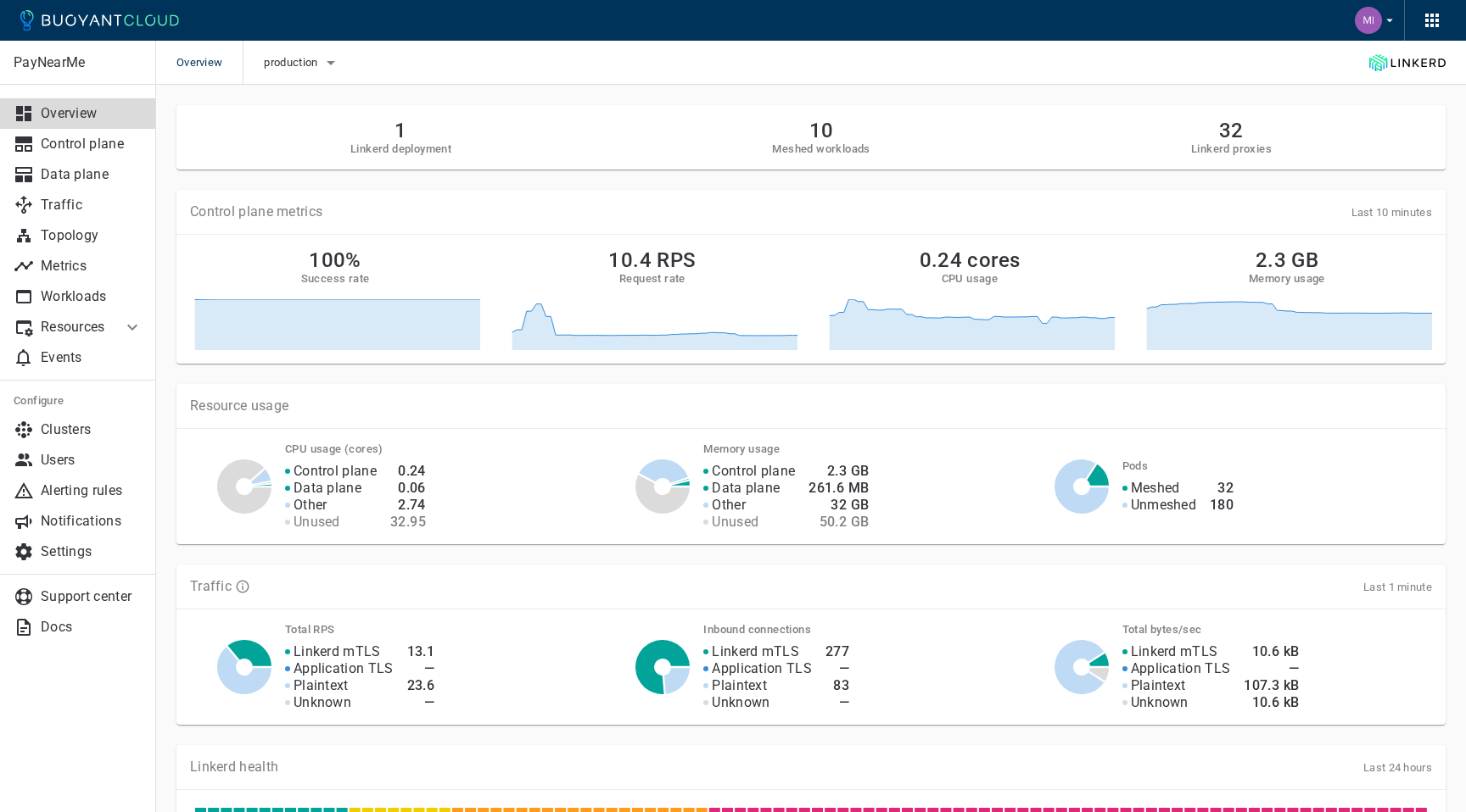
click at [251, 162] on div "1 Linkerd deployment 10 Meshed workloads 32 Linkerd proxies" at bounding box center [810, 137] width 1269 height 64
click at [79, 350] on p "Events" at bounding box center [91, 357] width 102 height 17
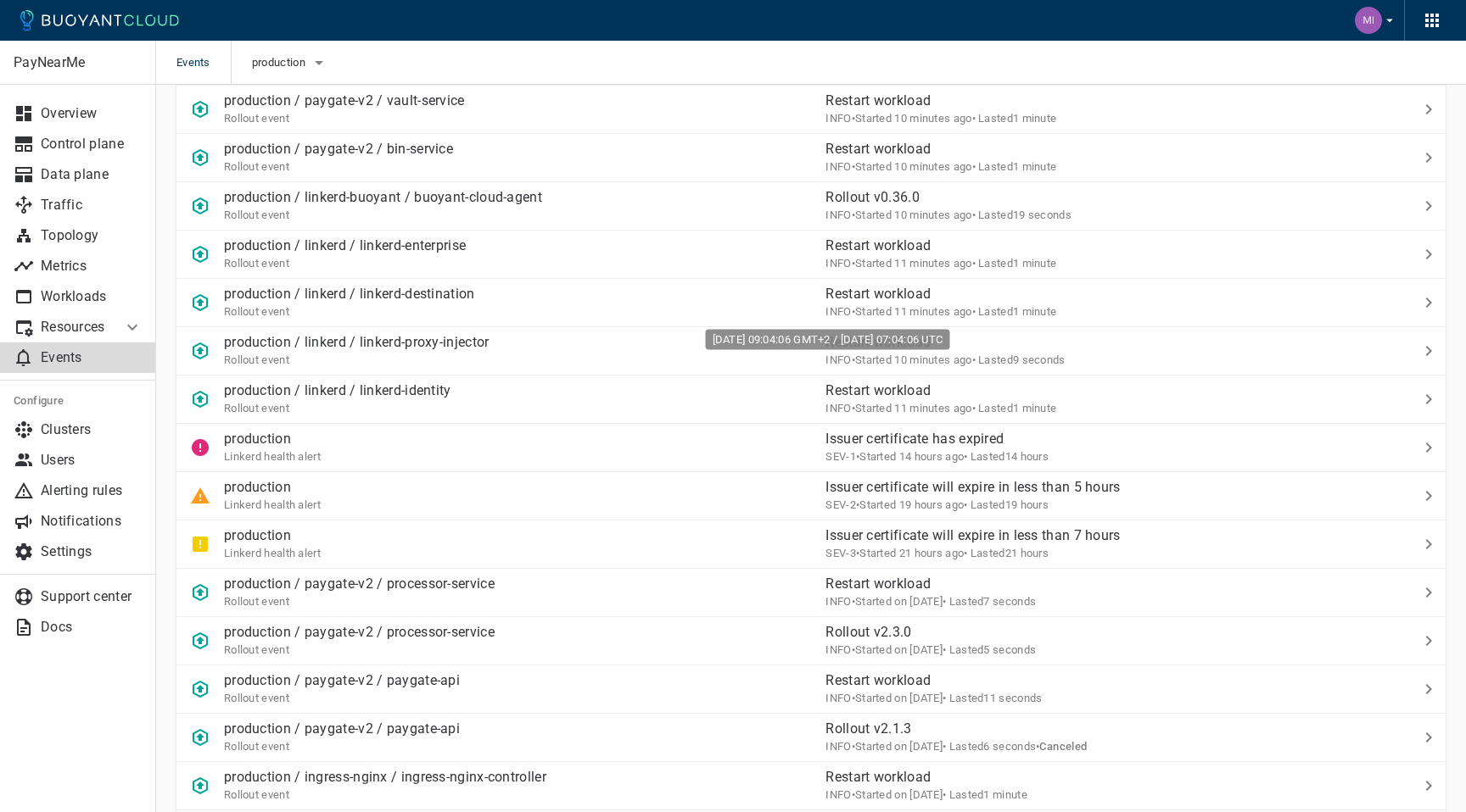
scroll to position [234, 0]
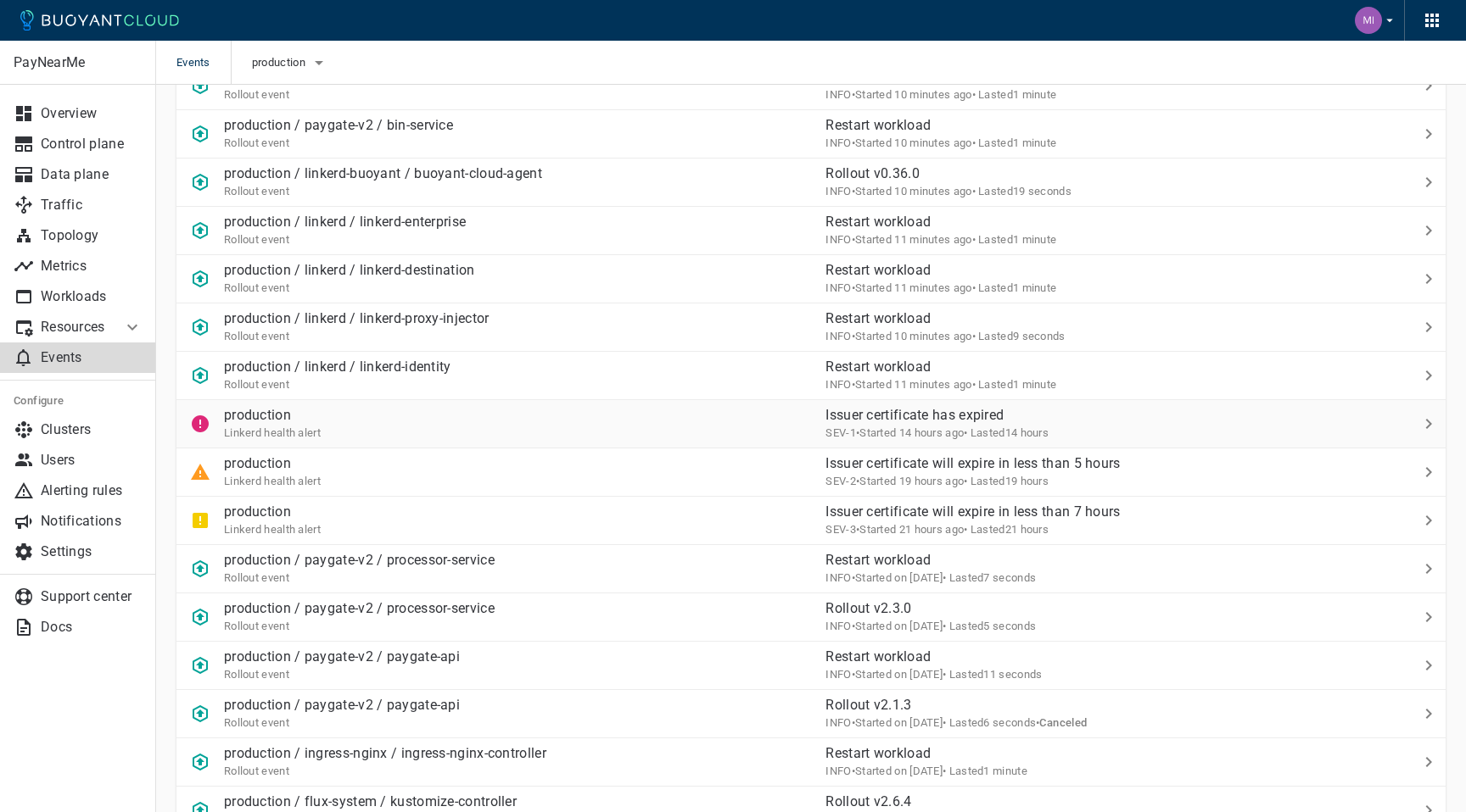
click at [912, 421] on p "Issuer certificate has expired" at bounding box center [1100, 415] width 549 height 17
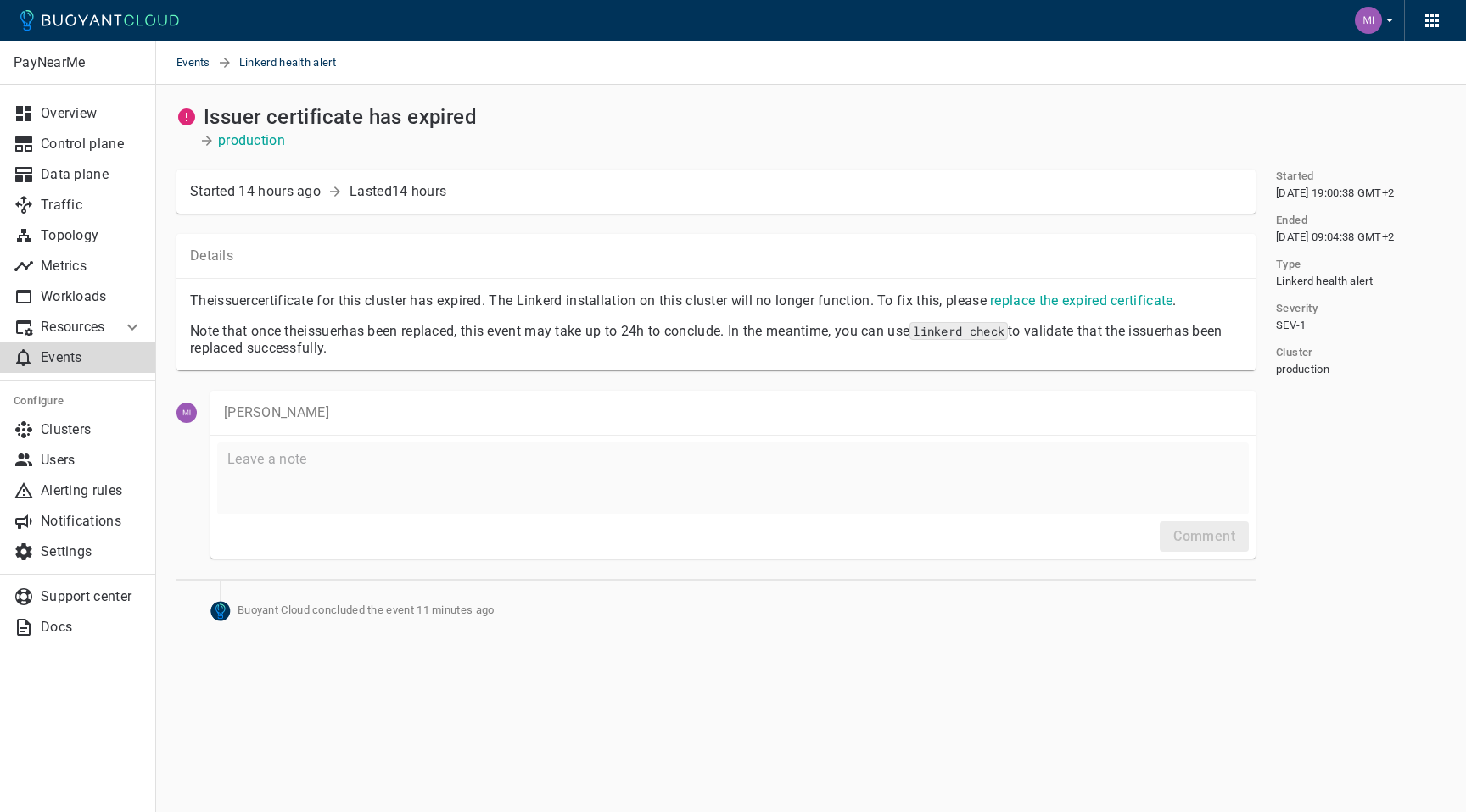
click at [1299, 245] on span "Fri, 26 Sep 2025 09:04:38 GMT+2" at bounding box center [1334, 238] width 118 height 14
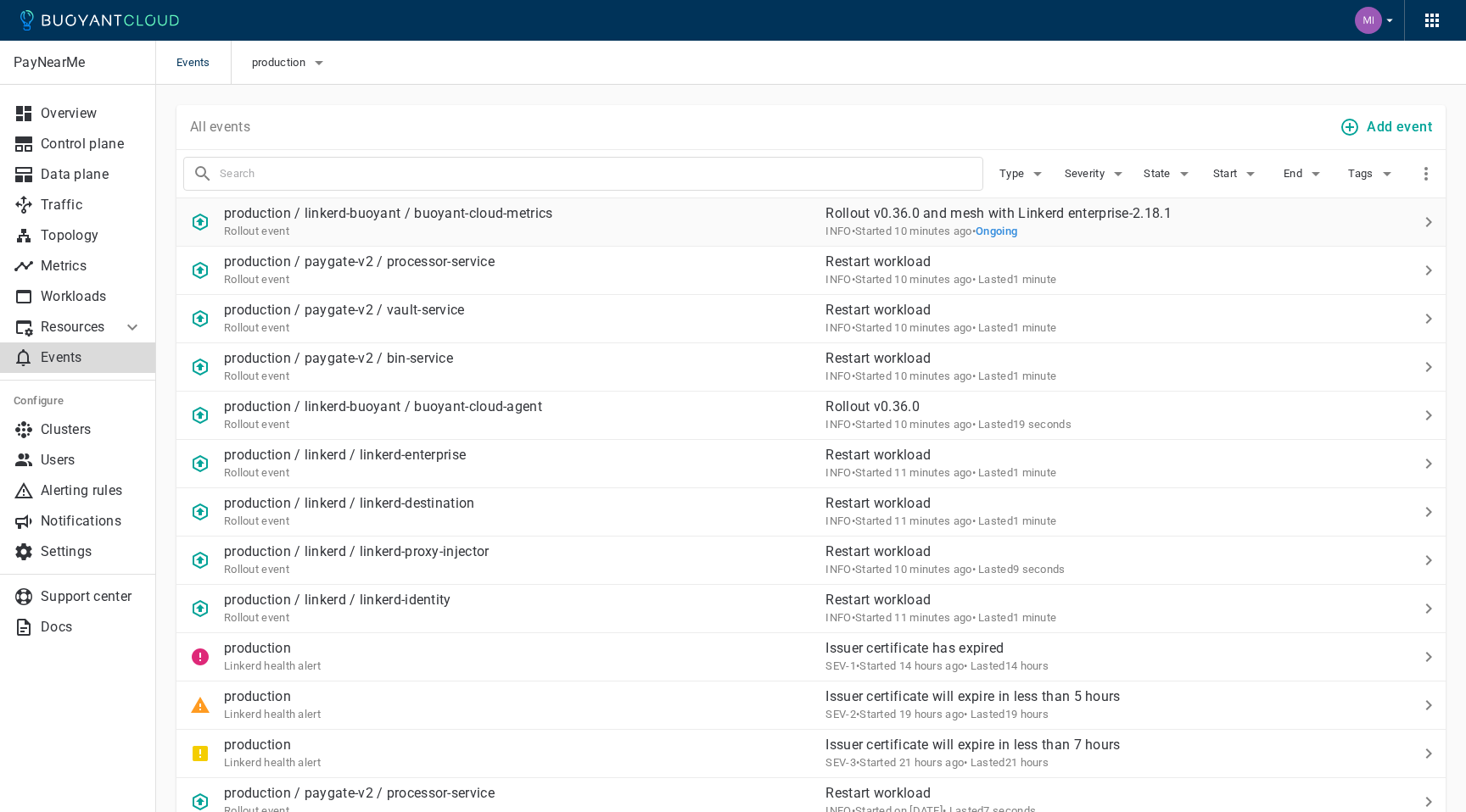
click at [978, 234] on span "Ongoing" at bounding box center [996, 231] width 43 height 13
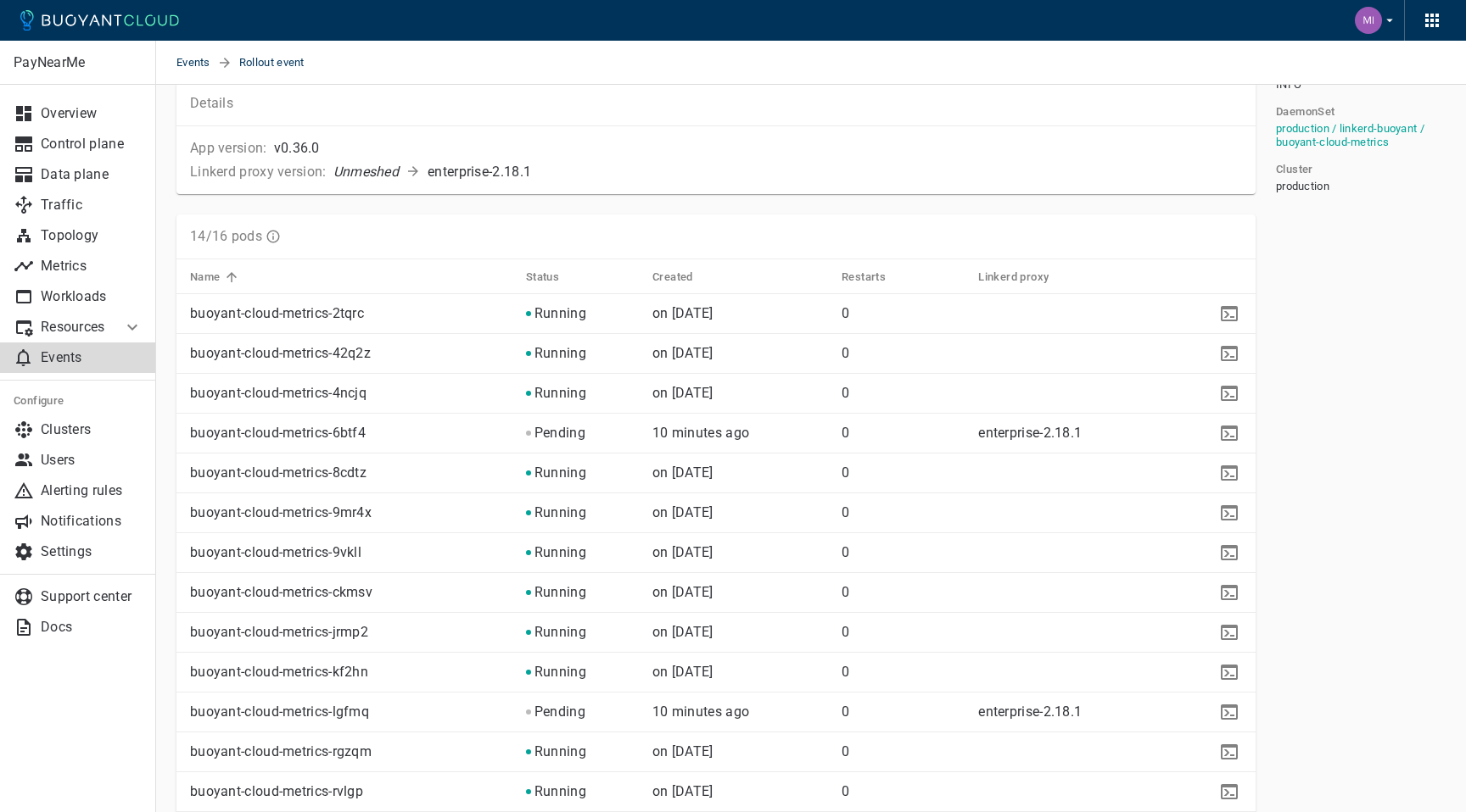
scroll to position [199, 0]
click at [330, 426] on p "buoyant-cloud-metrics-6btf4" at bounding box center [351, 431] width 322 height 17
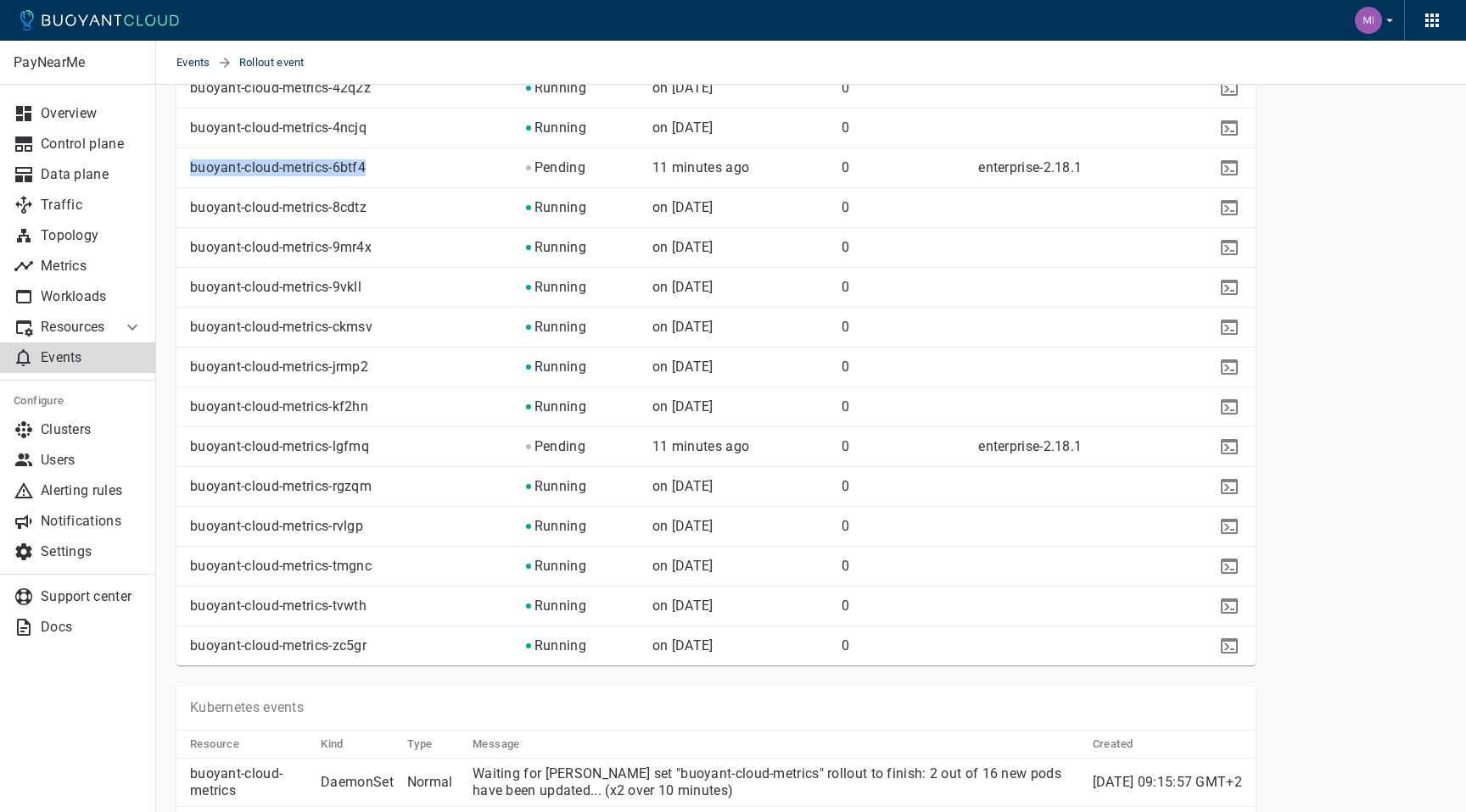
scroll to position [483, 0]
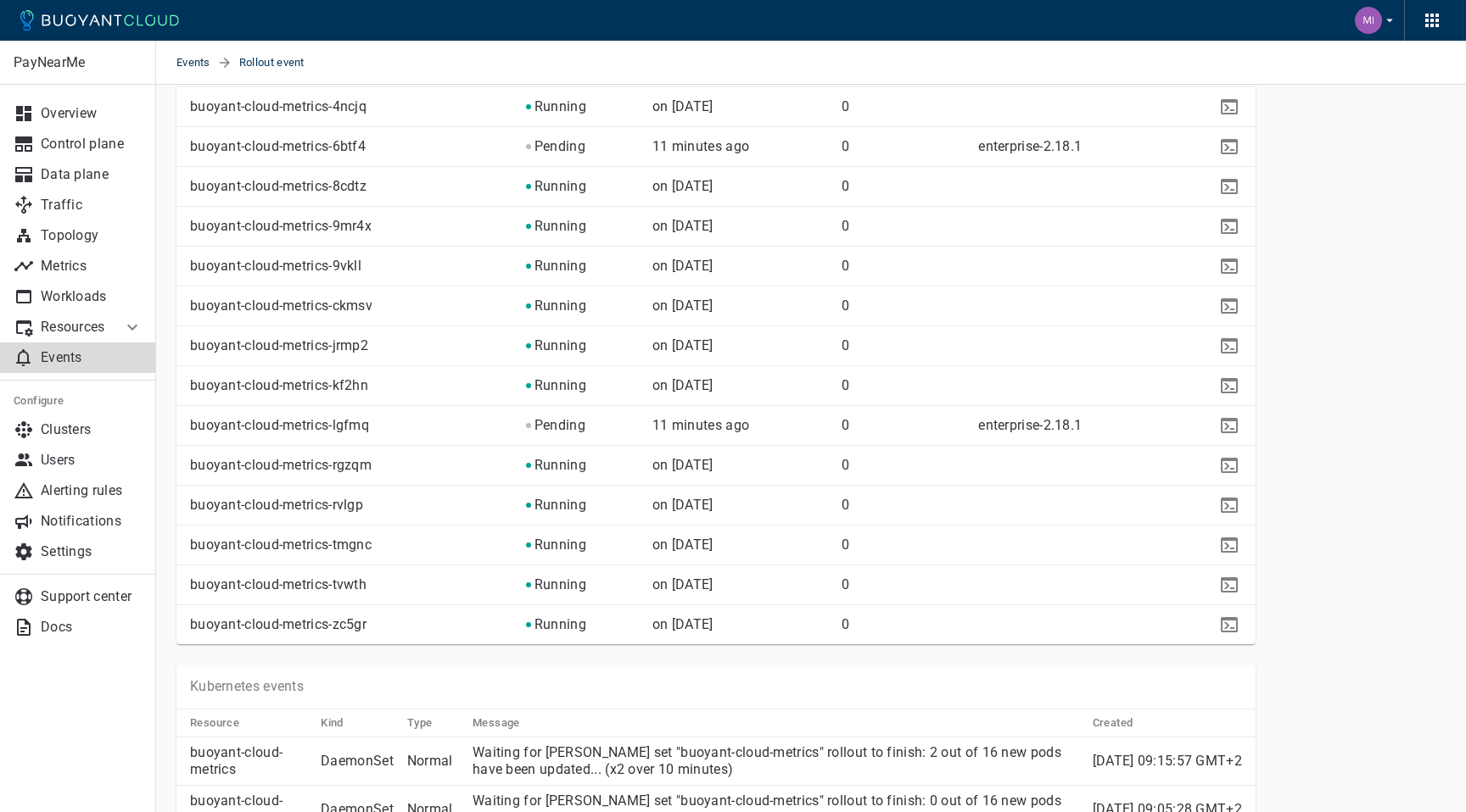
click at [943, 504] on p "0" at bounding box center [903, 505] width 123 height 17
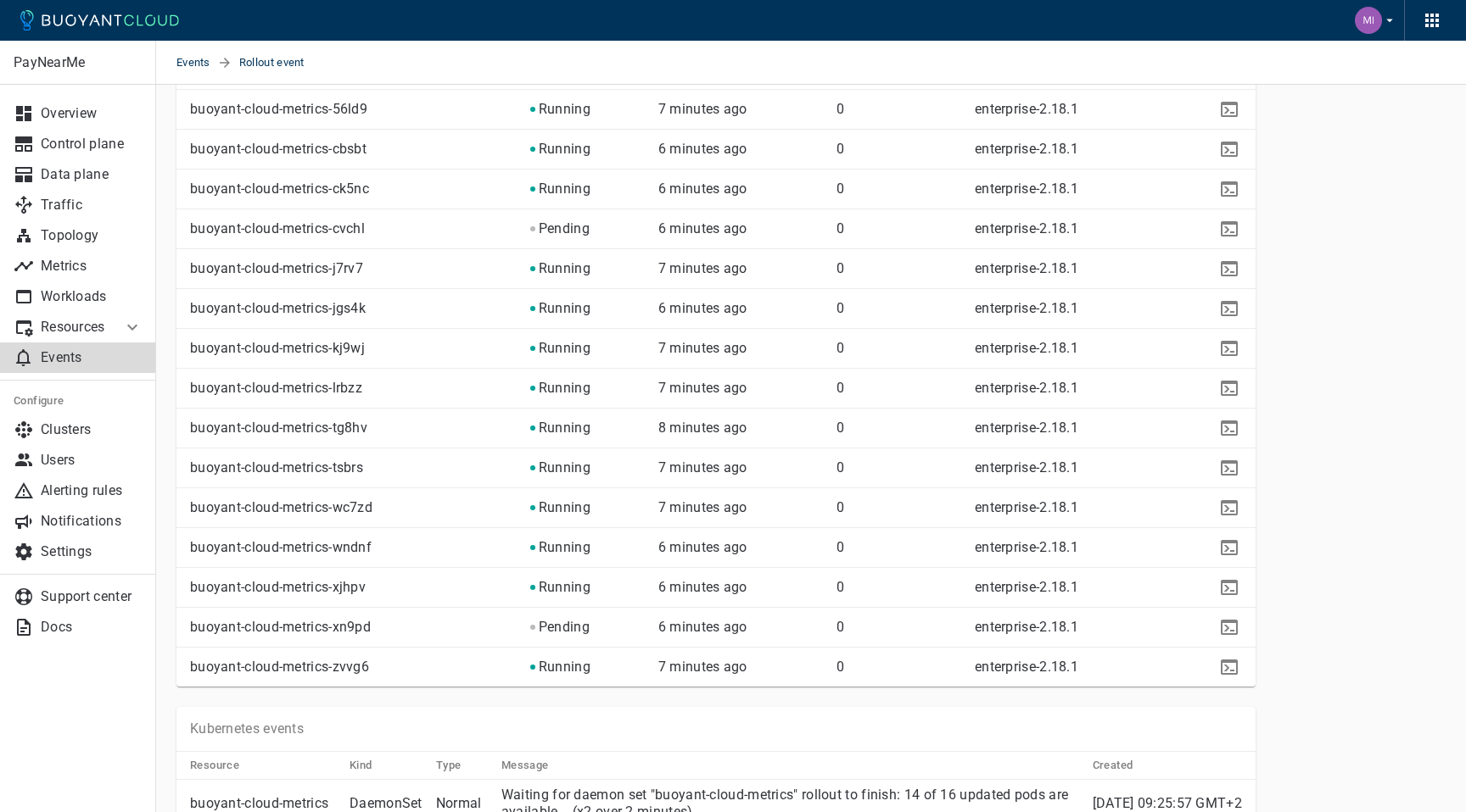
scroll to position [415, 0]
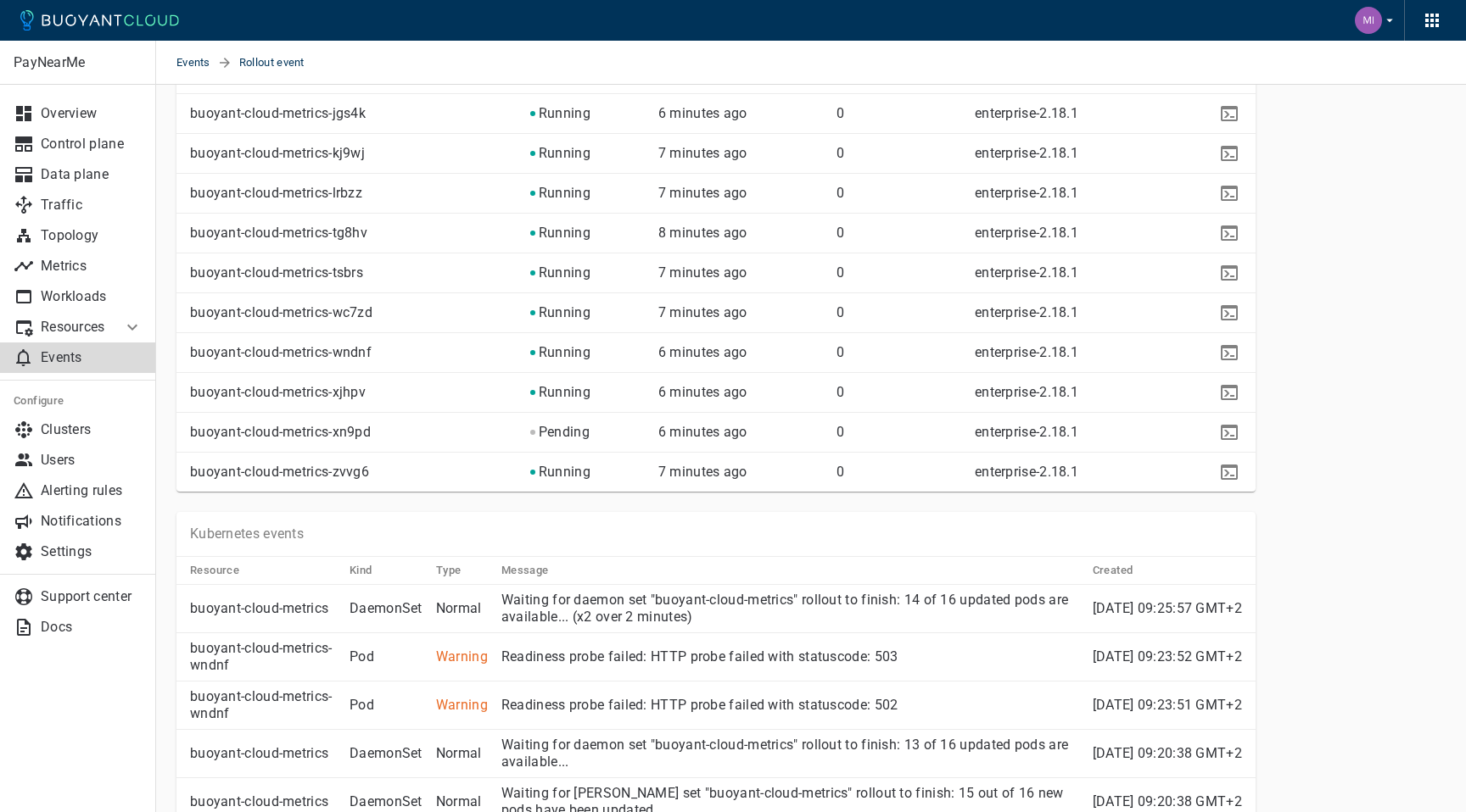
click at [932, 528] on div "Kubernetes events" at bounding box center [715, 534] width 1079 height 45
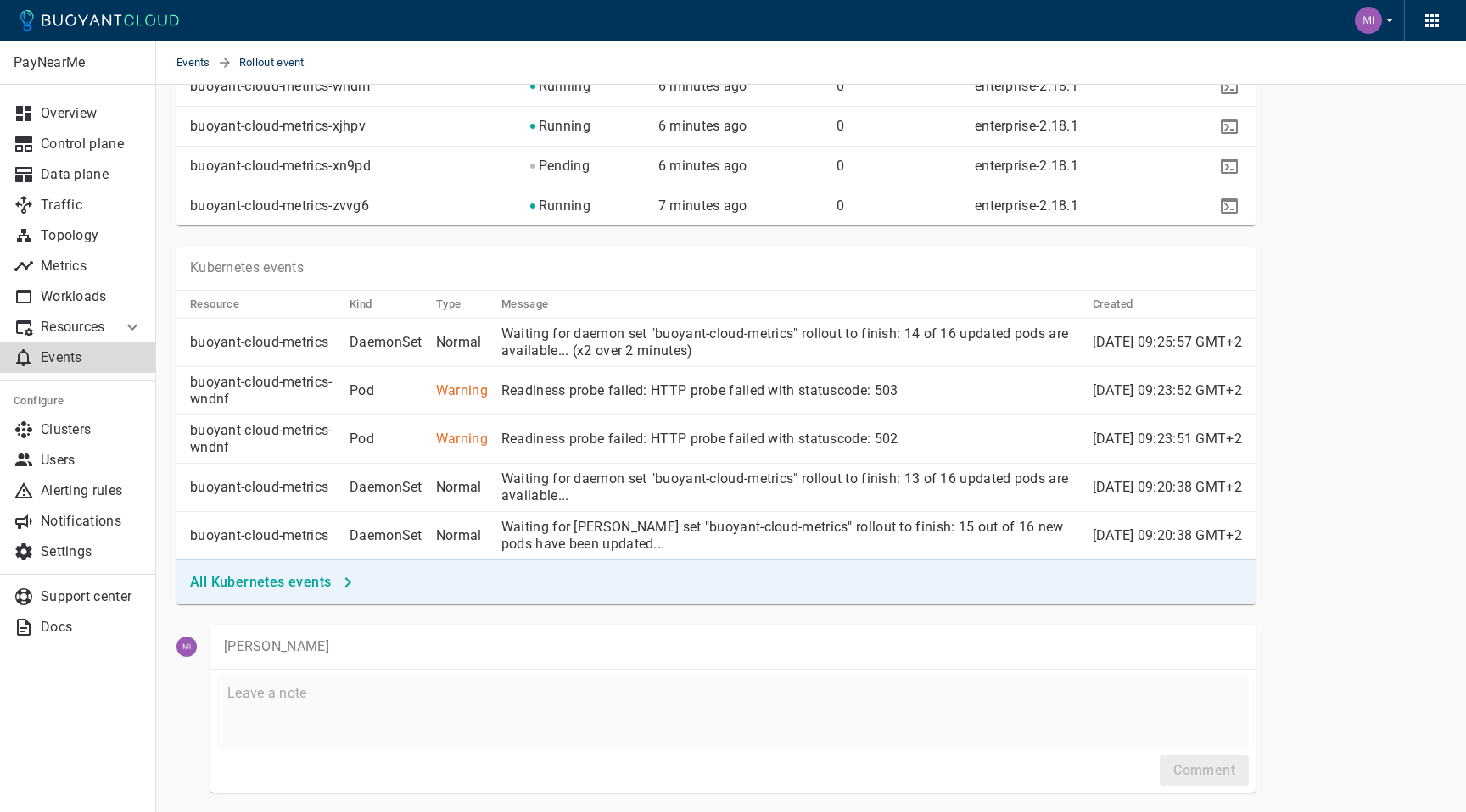
scroll to position [951, 0]
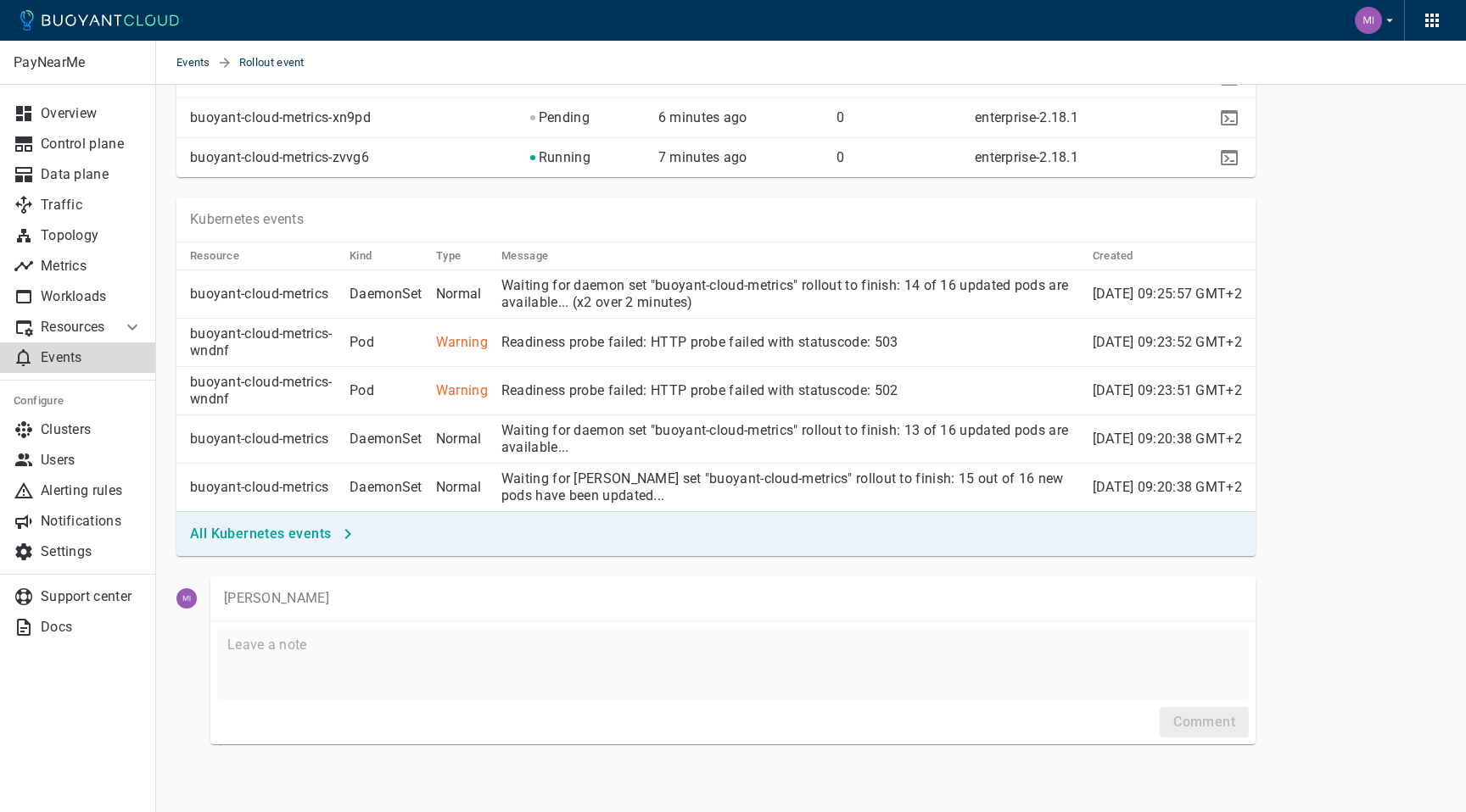
click at [931, 529] on div "All Kubernetes events" at bounding box center [715, 533] width 1079 height 45
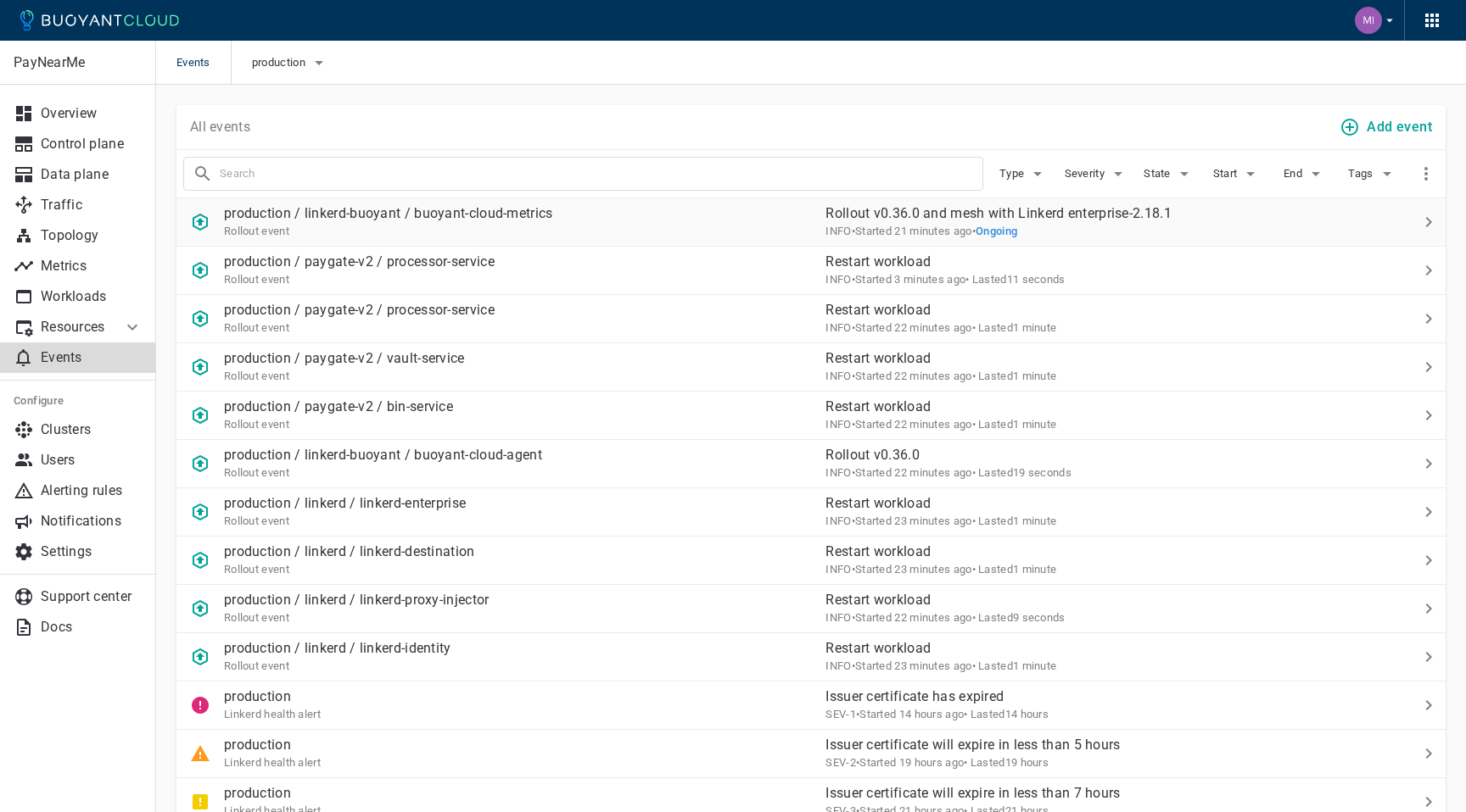
click at [1003, 227] on div "INFO • Started 21 minutes ago • Ongoing" at bounding box center [1100, 230] width 549 height 17
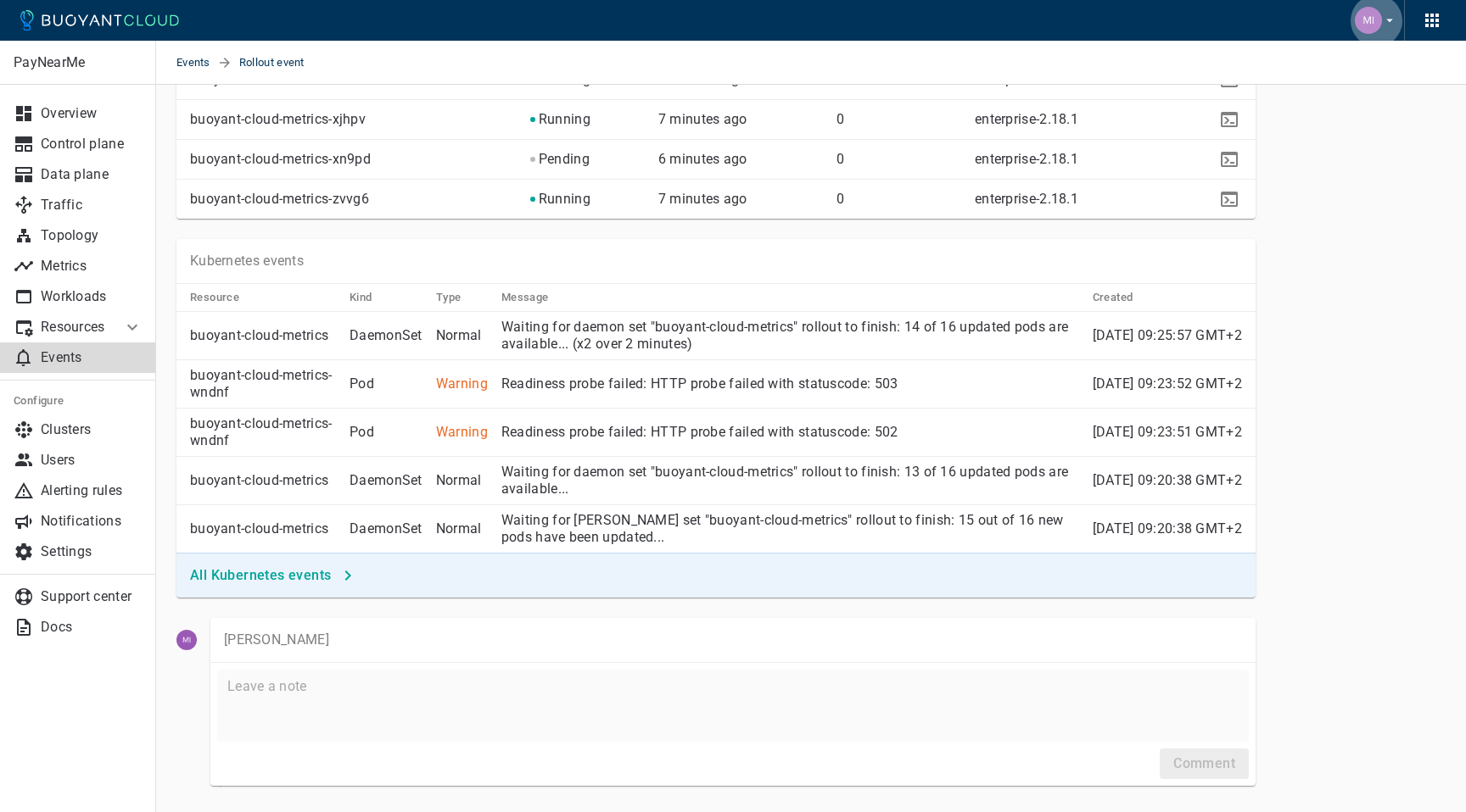
scroll to position [951, 0]
